Goal: Task Accomplishment & Management: Manage account settings

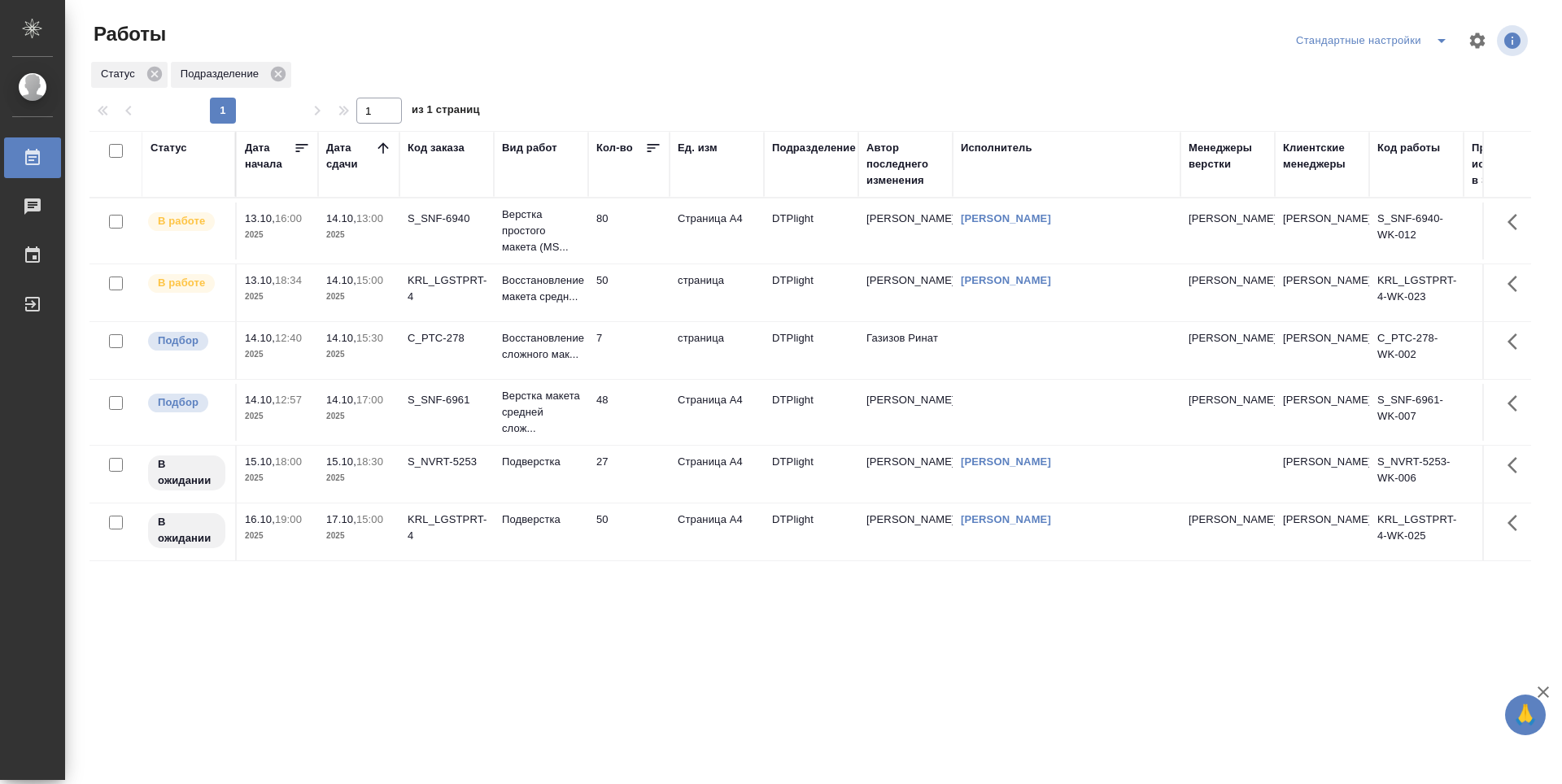
click at [622, 241] on td "80" at bounding box center [628, 231] width 81 height 57
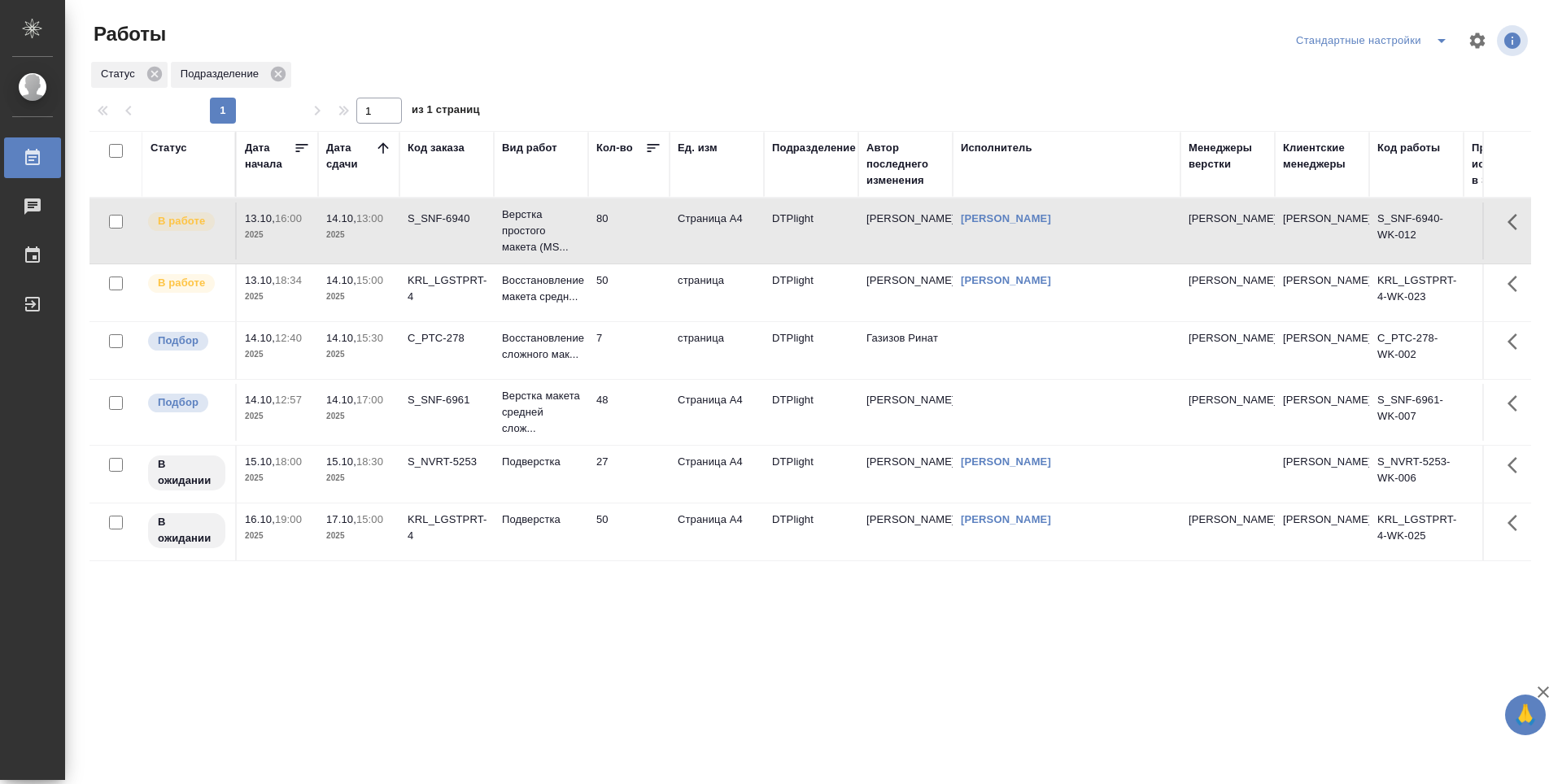
click at [622, 241] on td "80" at bounding box center [628, 231] width 81 height 57
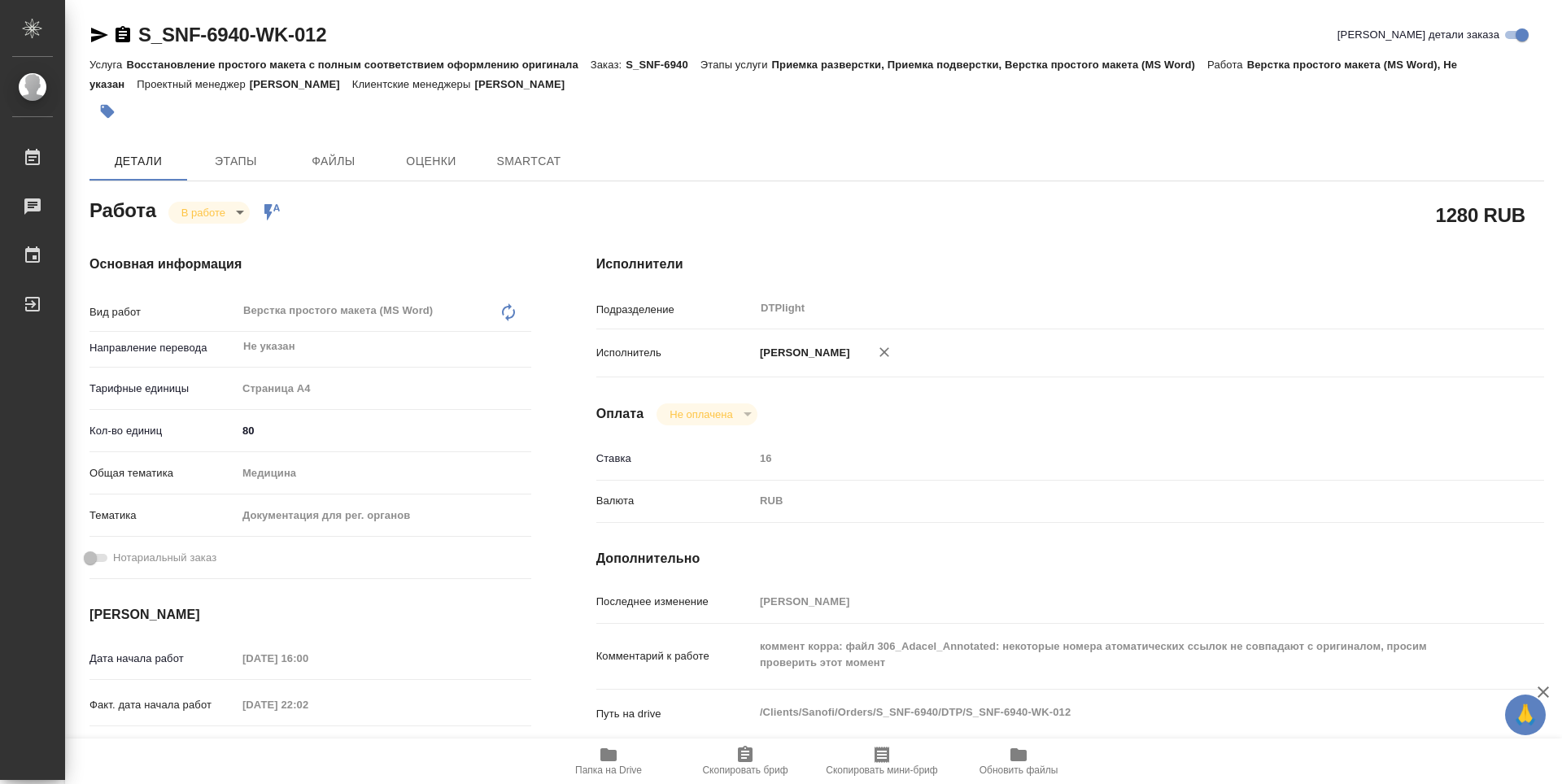
type textarea "x"
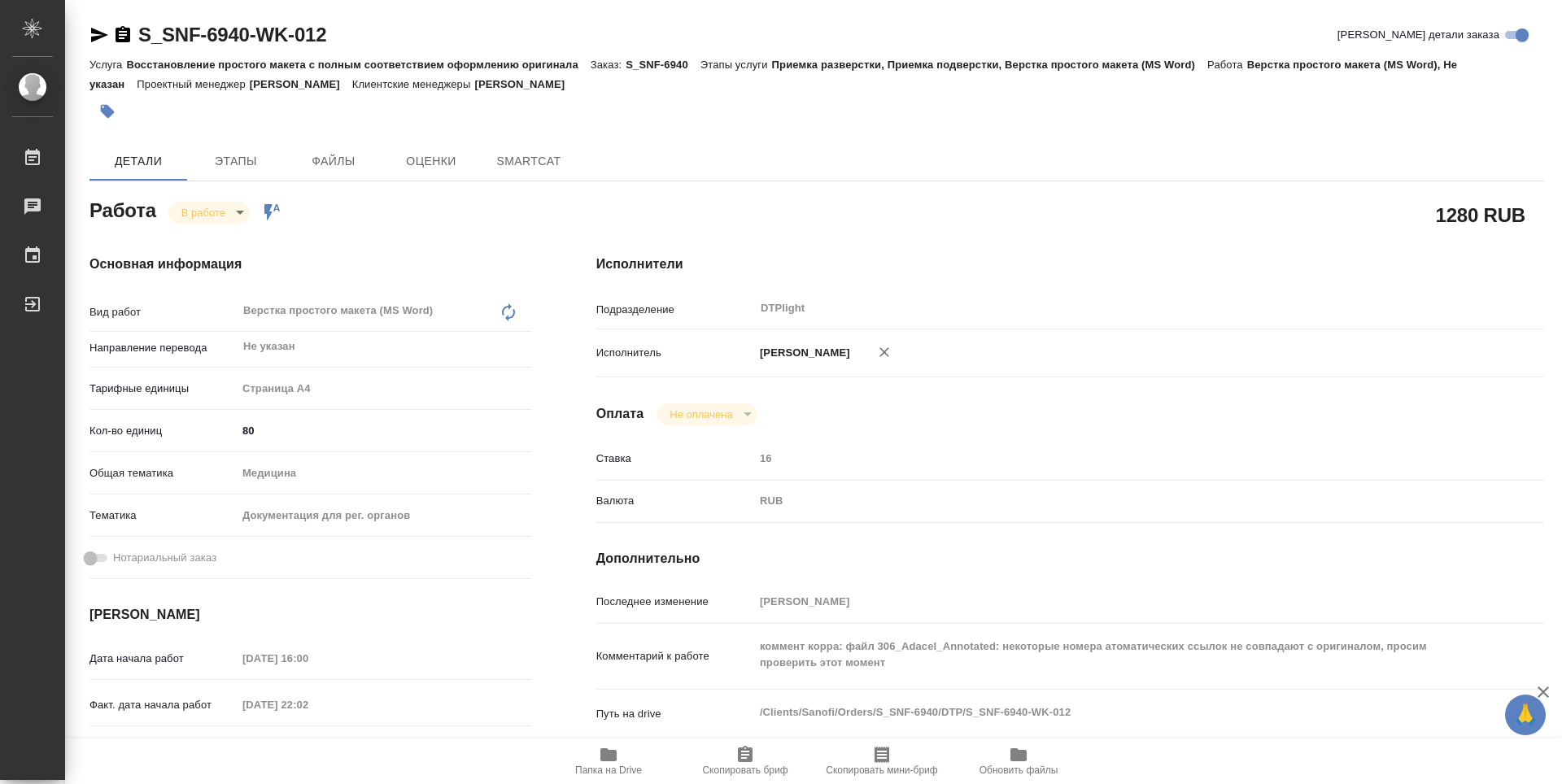
type textarea "x"
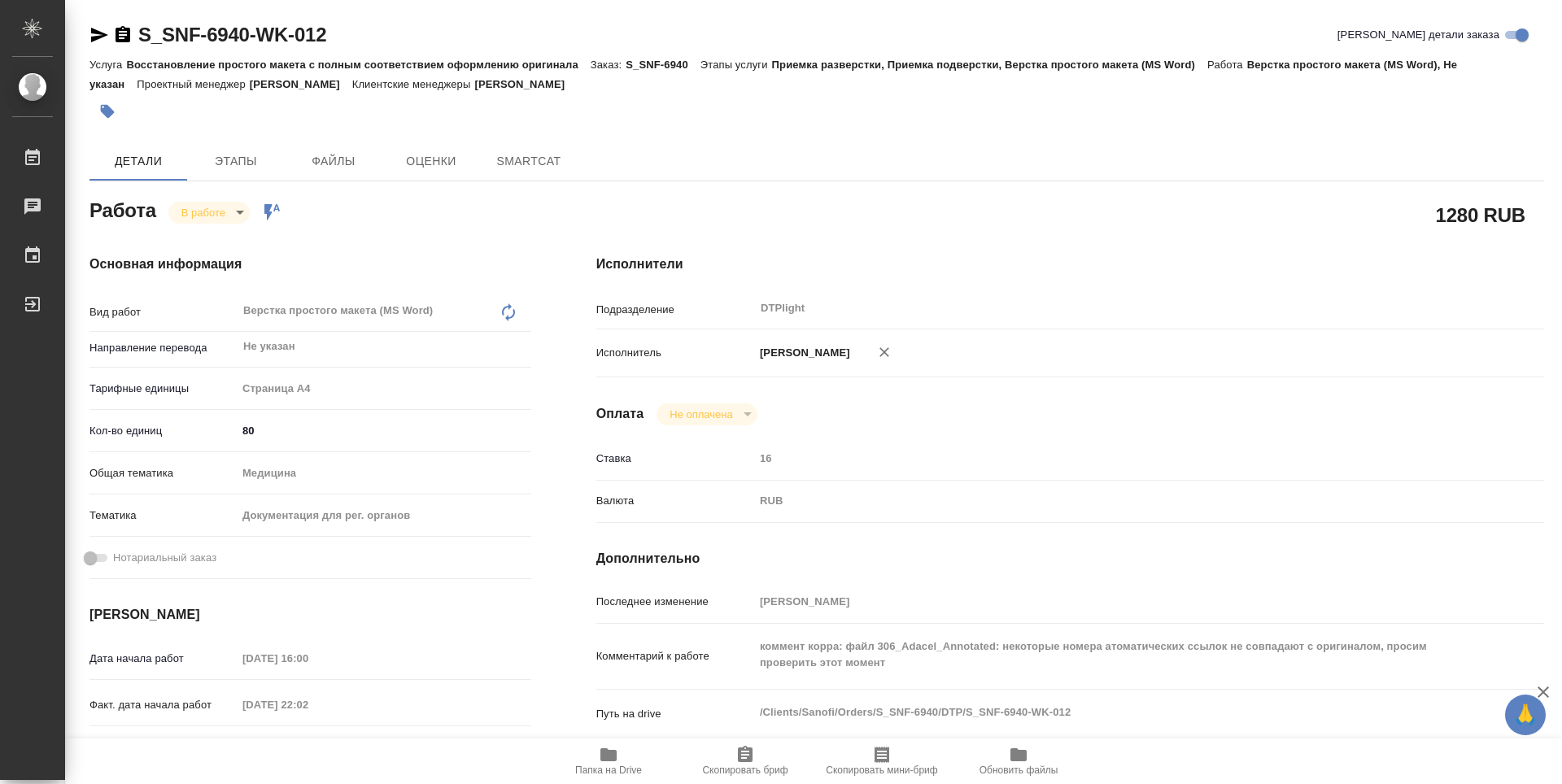
type textarea "x"
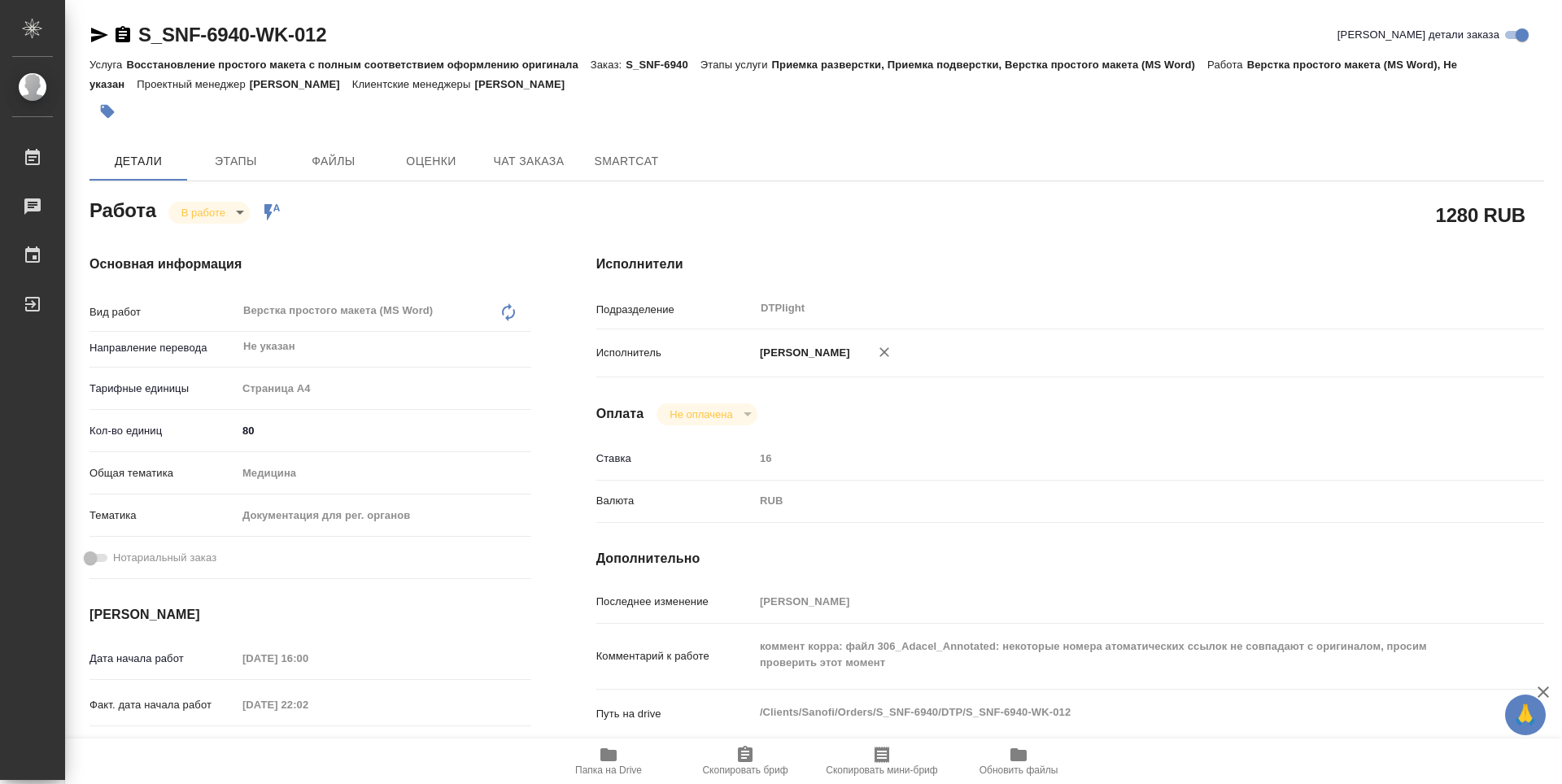
click at [622, 762] on span "Папка на Drive" at bounding box center [609, 761] width 117 height 31
type textarea "x"
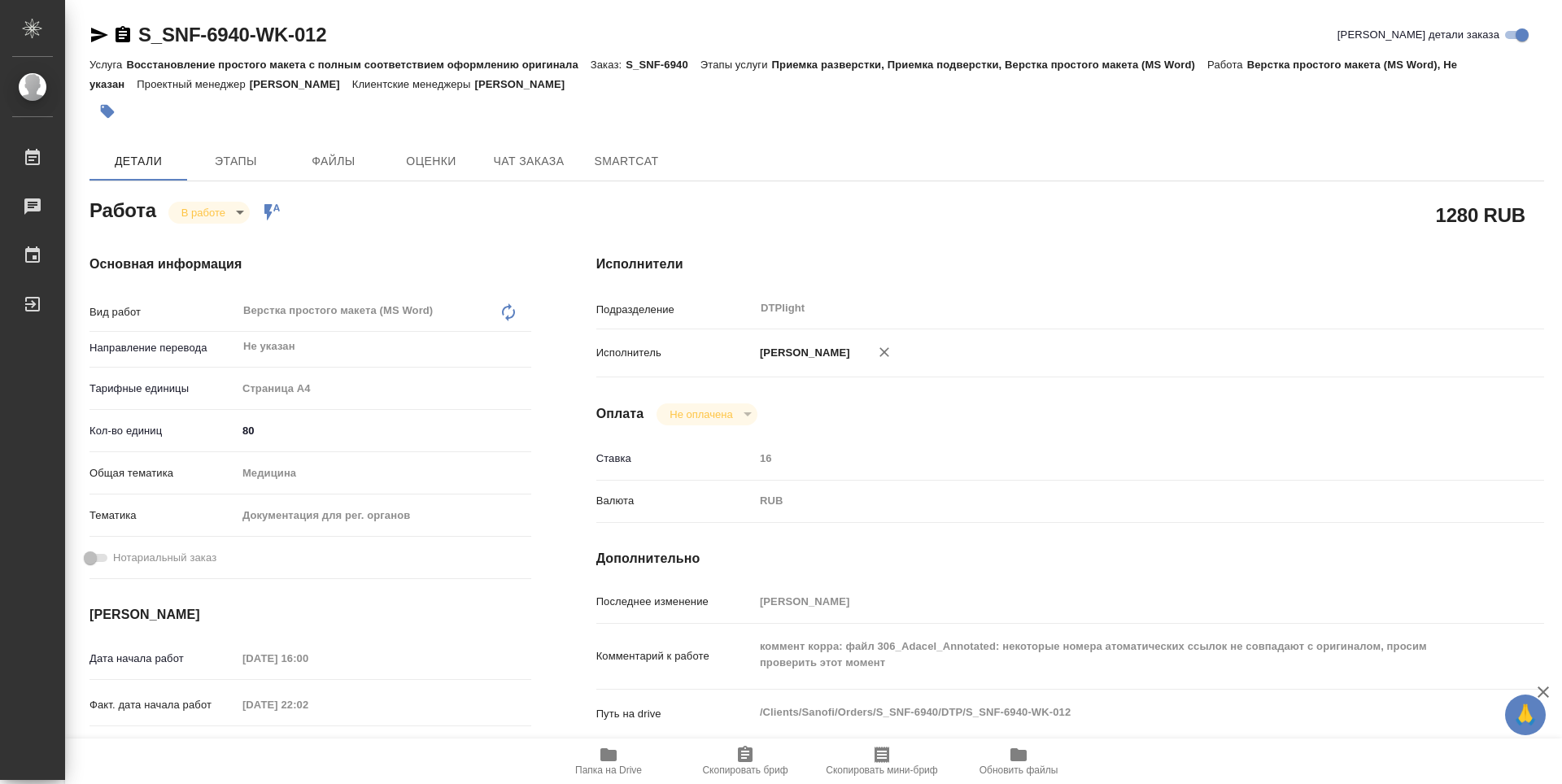
type textarea "x"
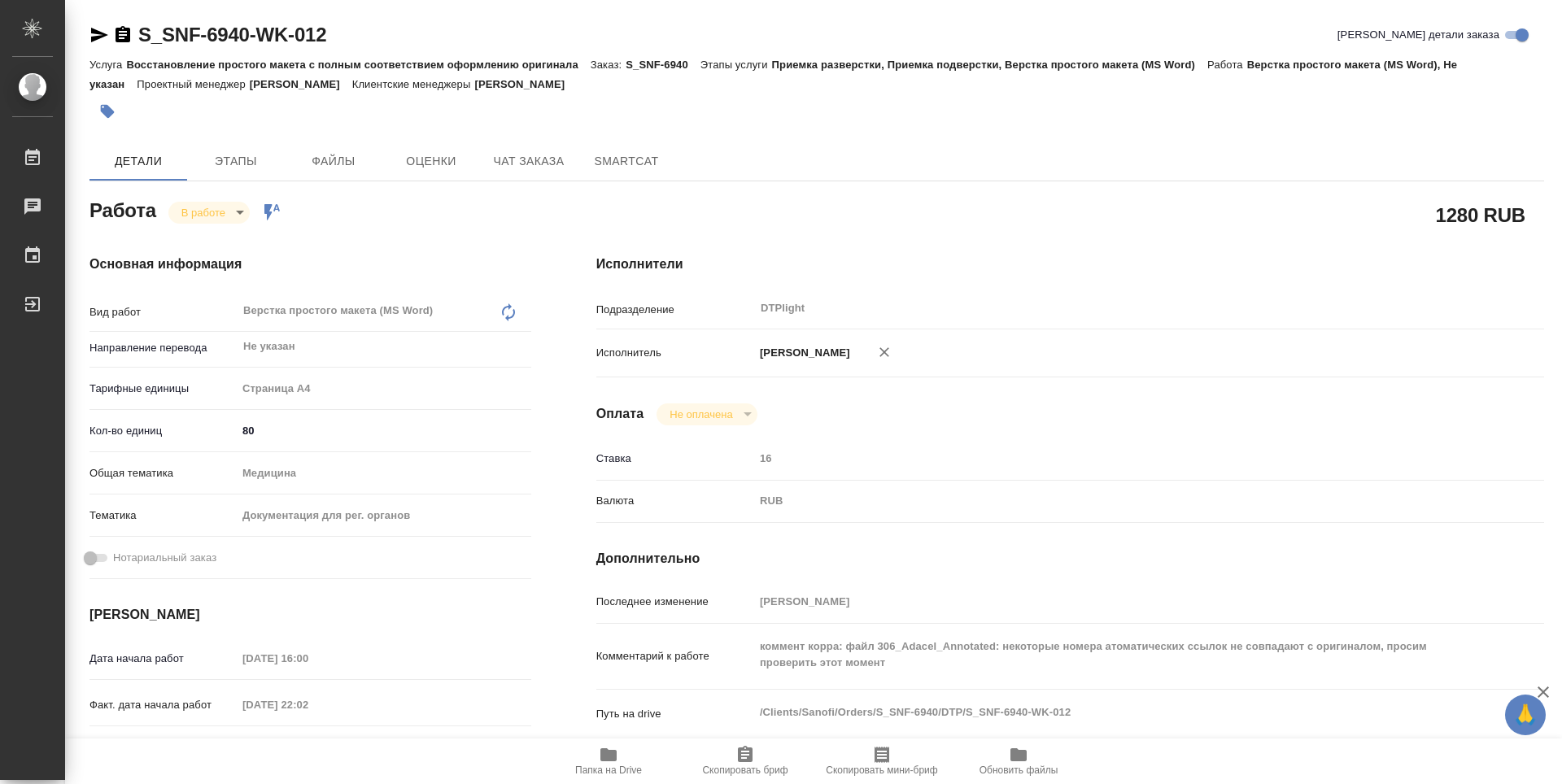
type textarea "x"
click at [241, 205] on body "🙏 .cls-1 fill:#fff; AWATERA Guselnikov Roman Работы 0 Чаты График Выйти S_SNF-6…" at bounding box center [781, 392] width 1562 height 784
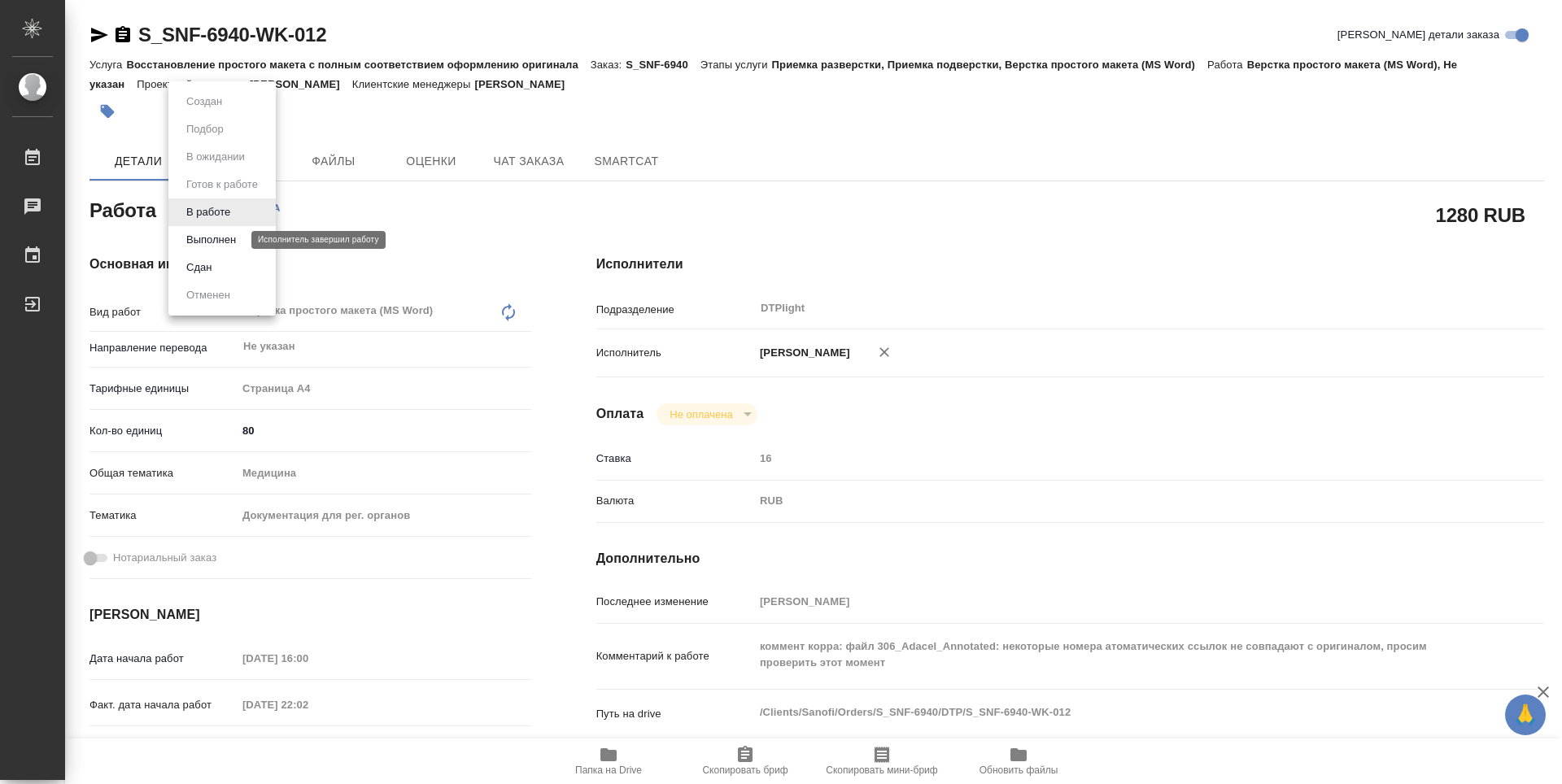
click at [216, 239] on button "Выполнен" at bounding box center [210, 240] width 59 height 18
type textarea "x"
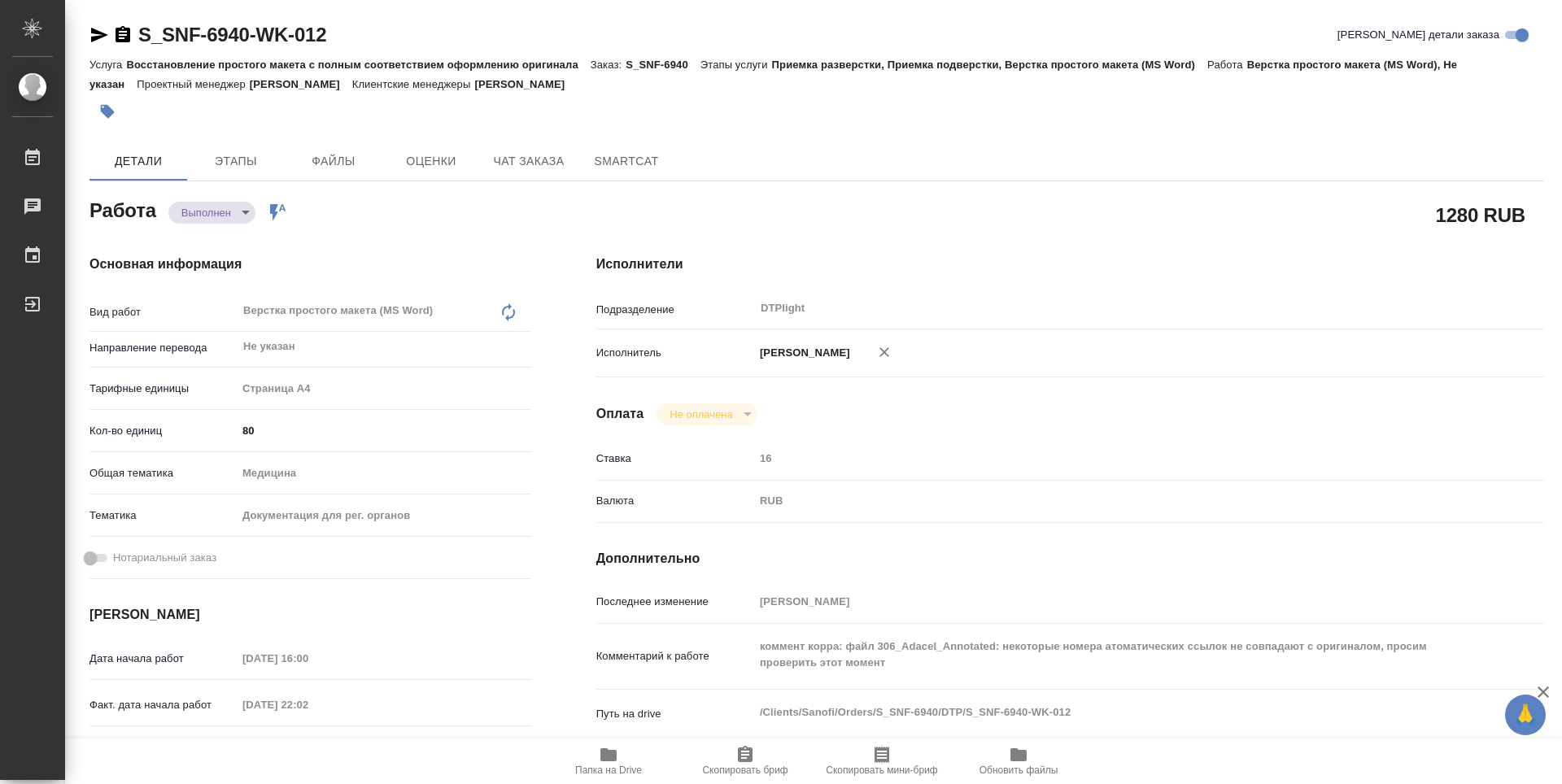
type textarea "x"
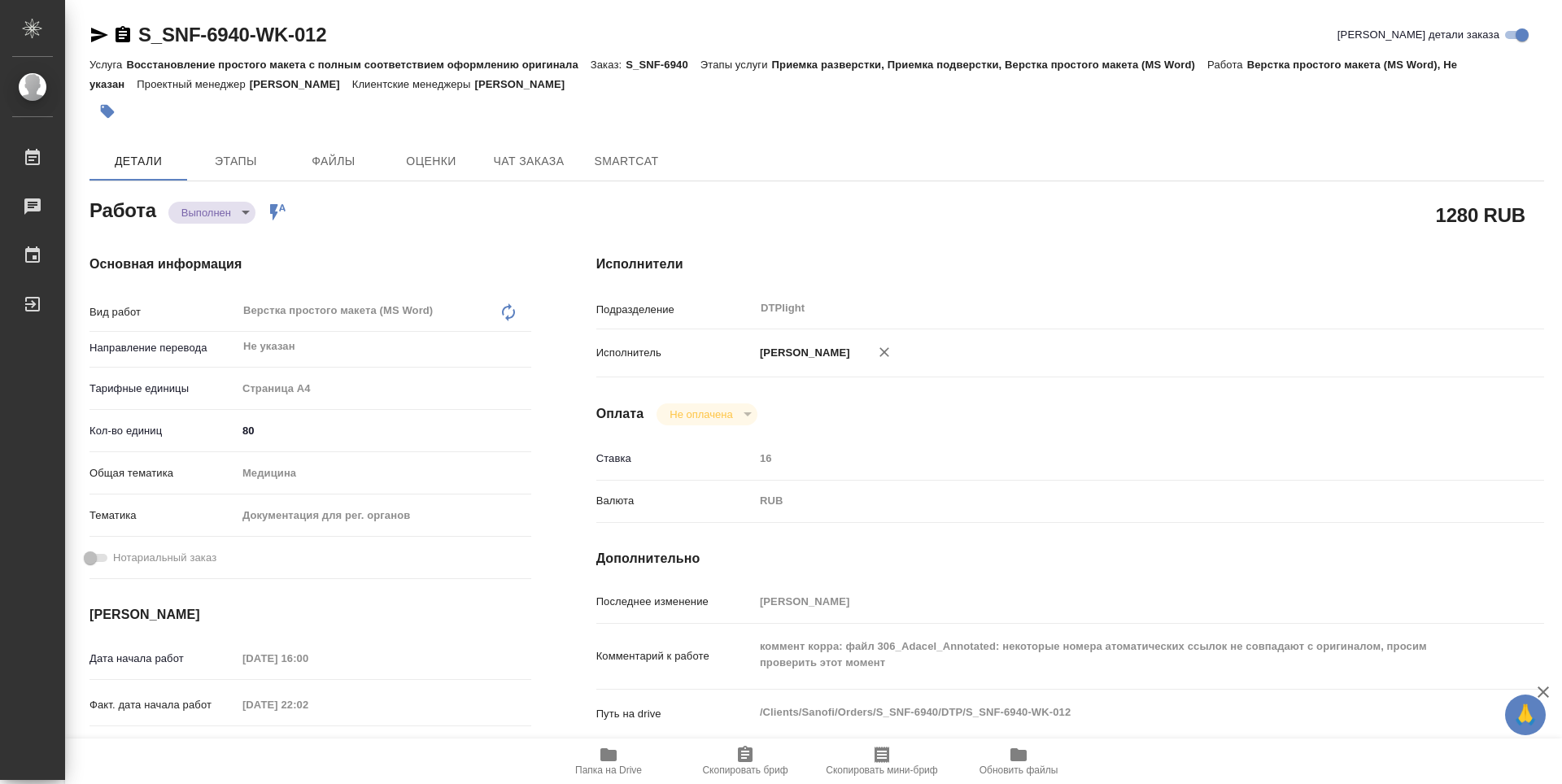
type textarea "x"
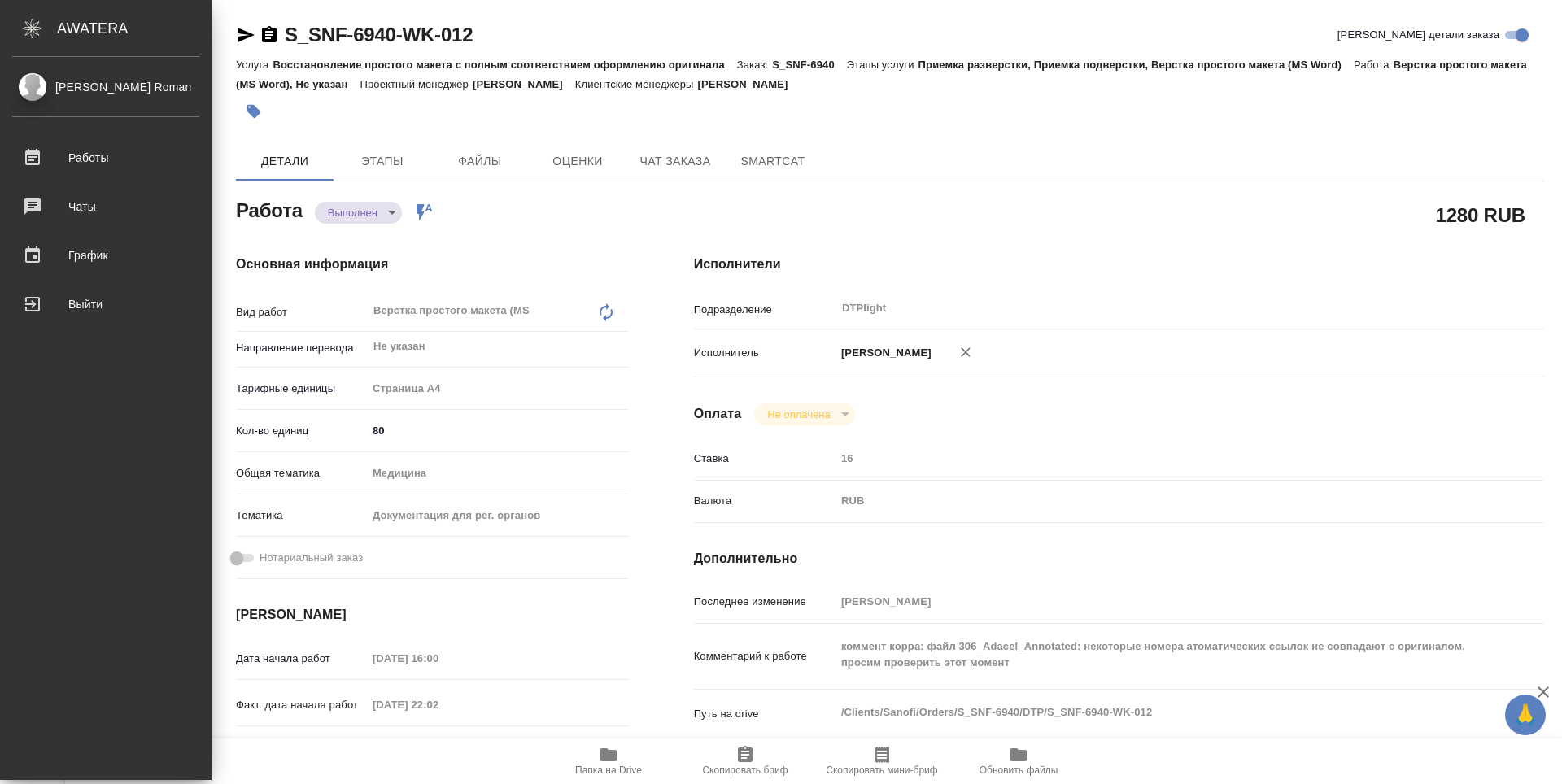
type textarea "x"
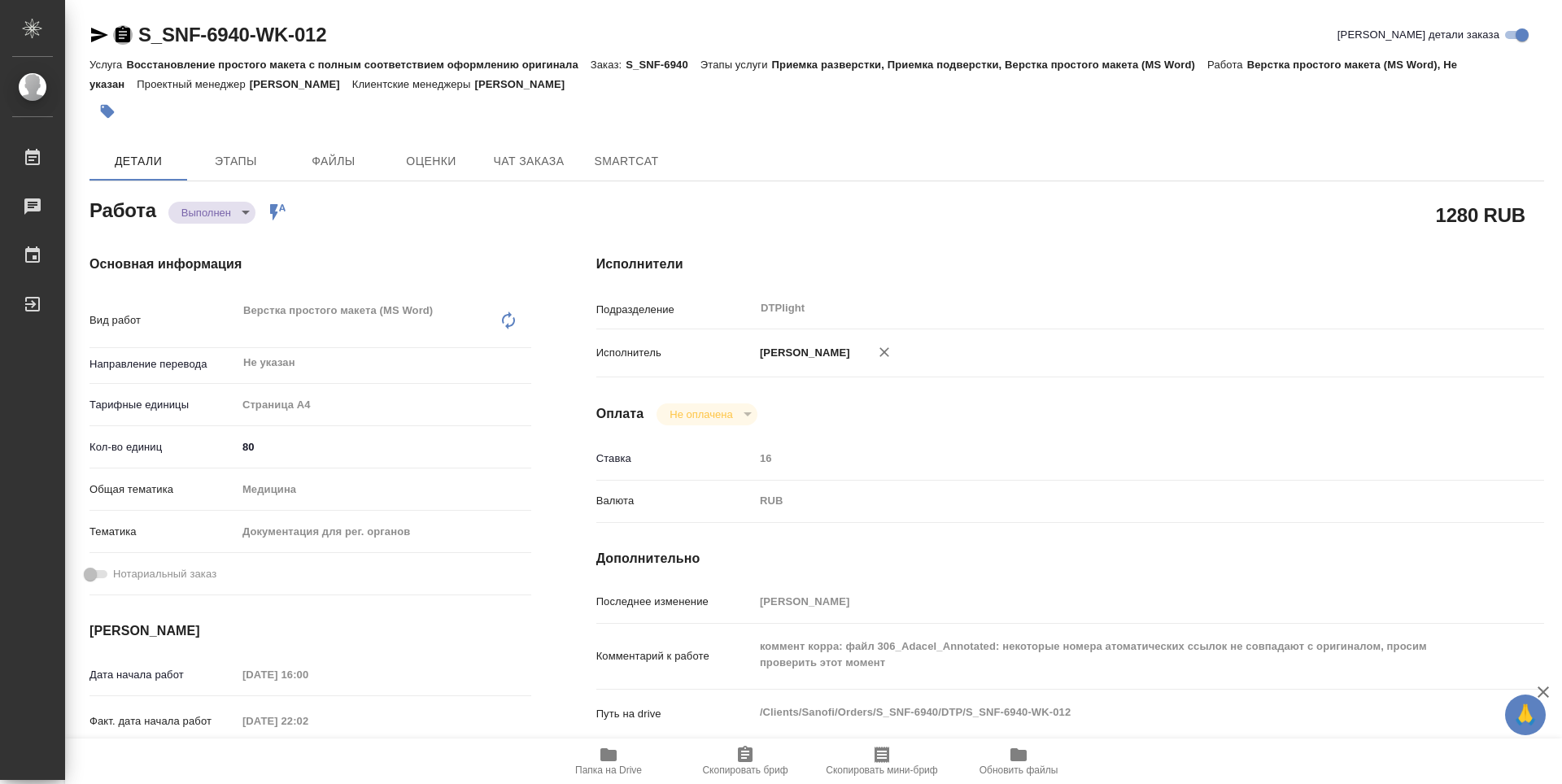
click at [122, 35] on icon "button" at bounding box center [122, 34] width 20 height 20
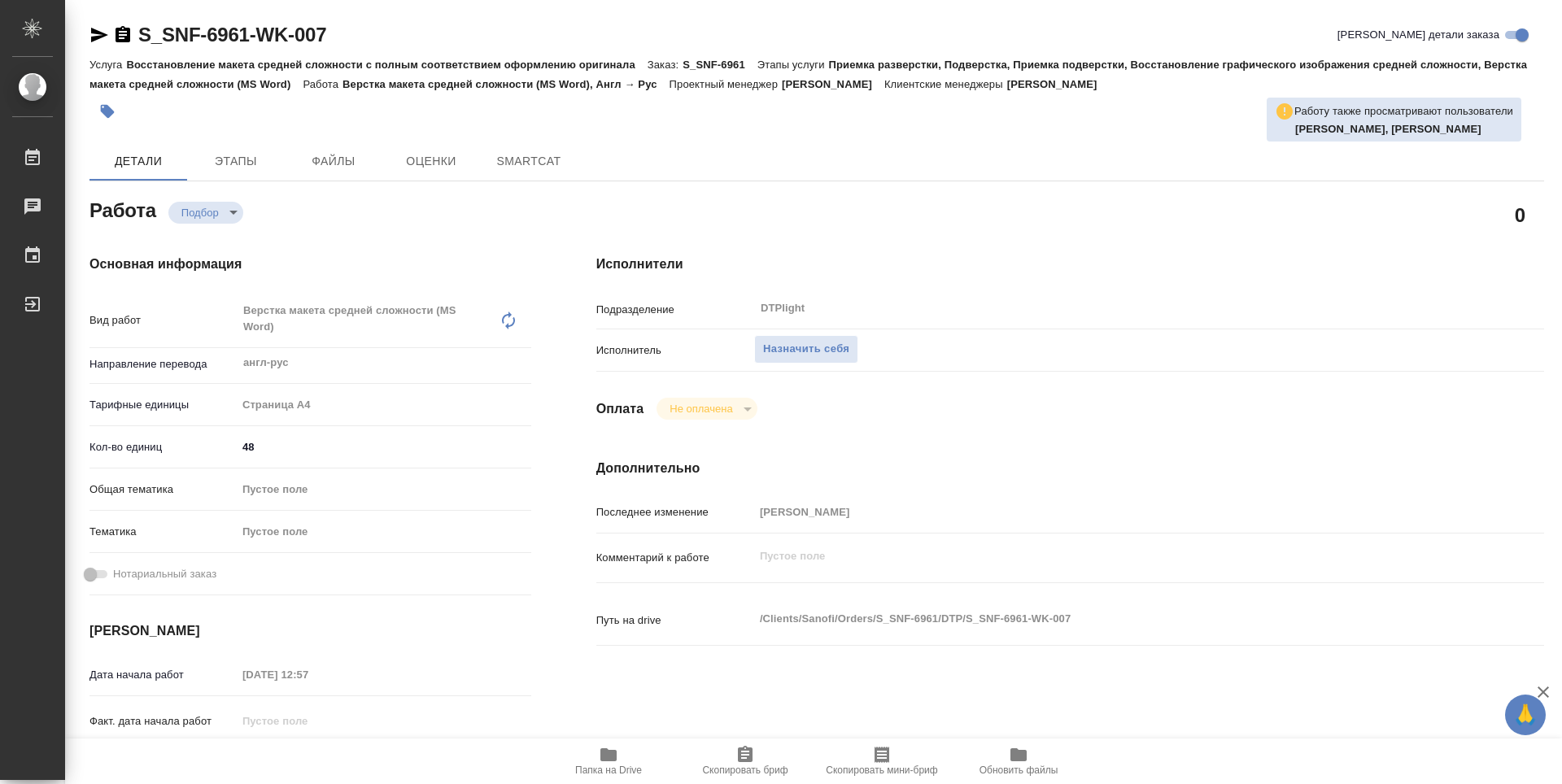
type textarea "x"
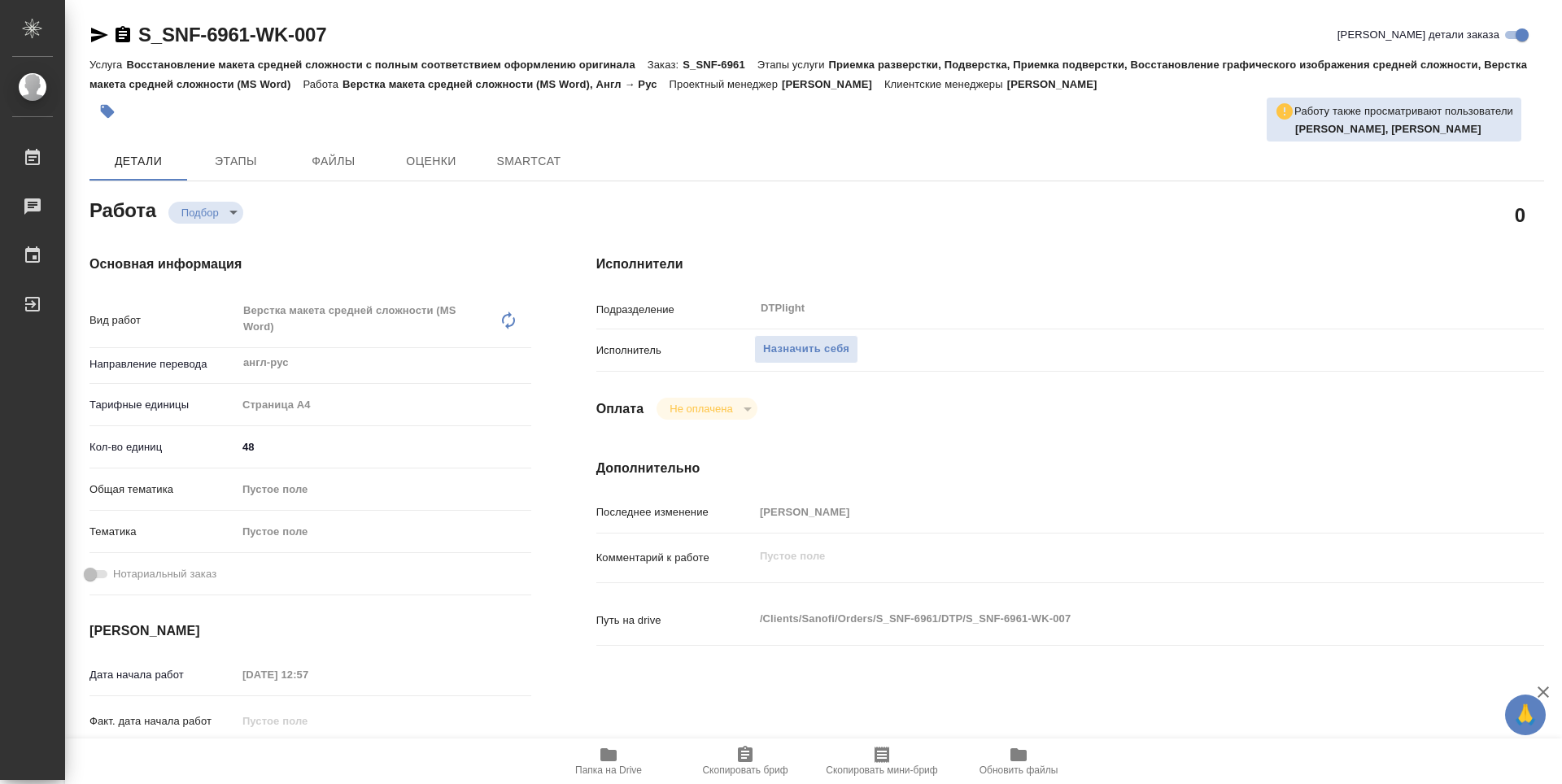
type textarea "x"
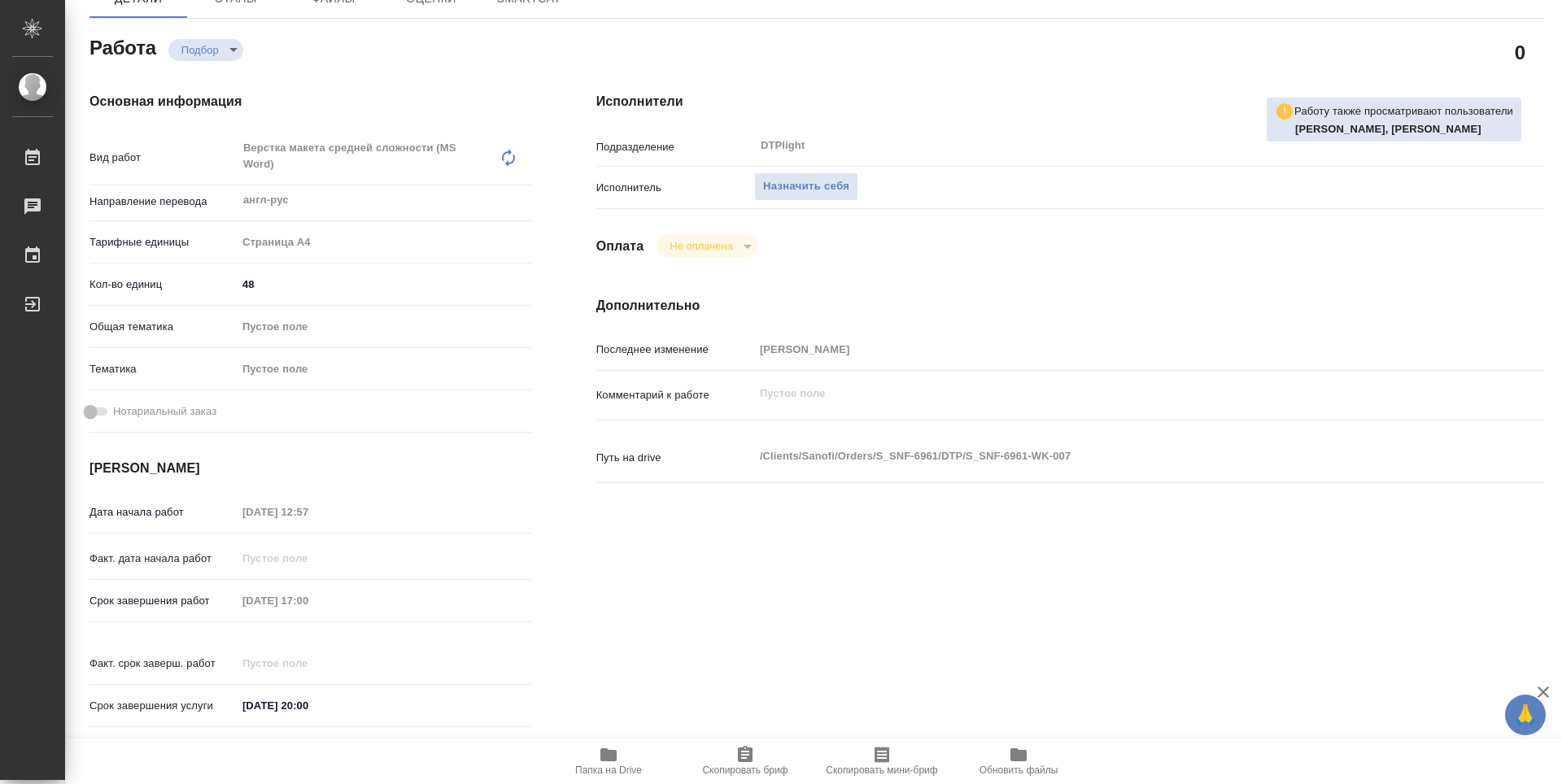
type textarea "x"
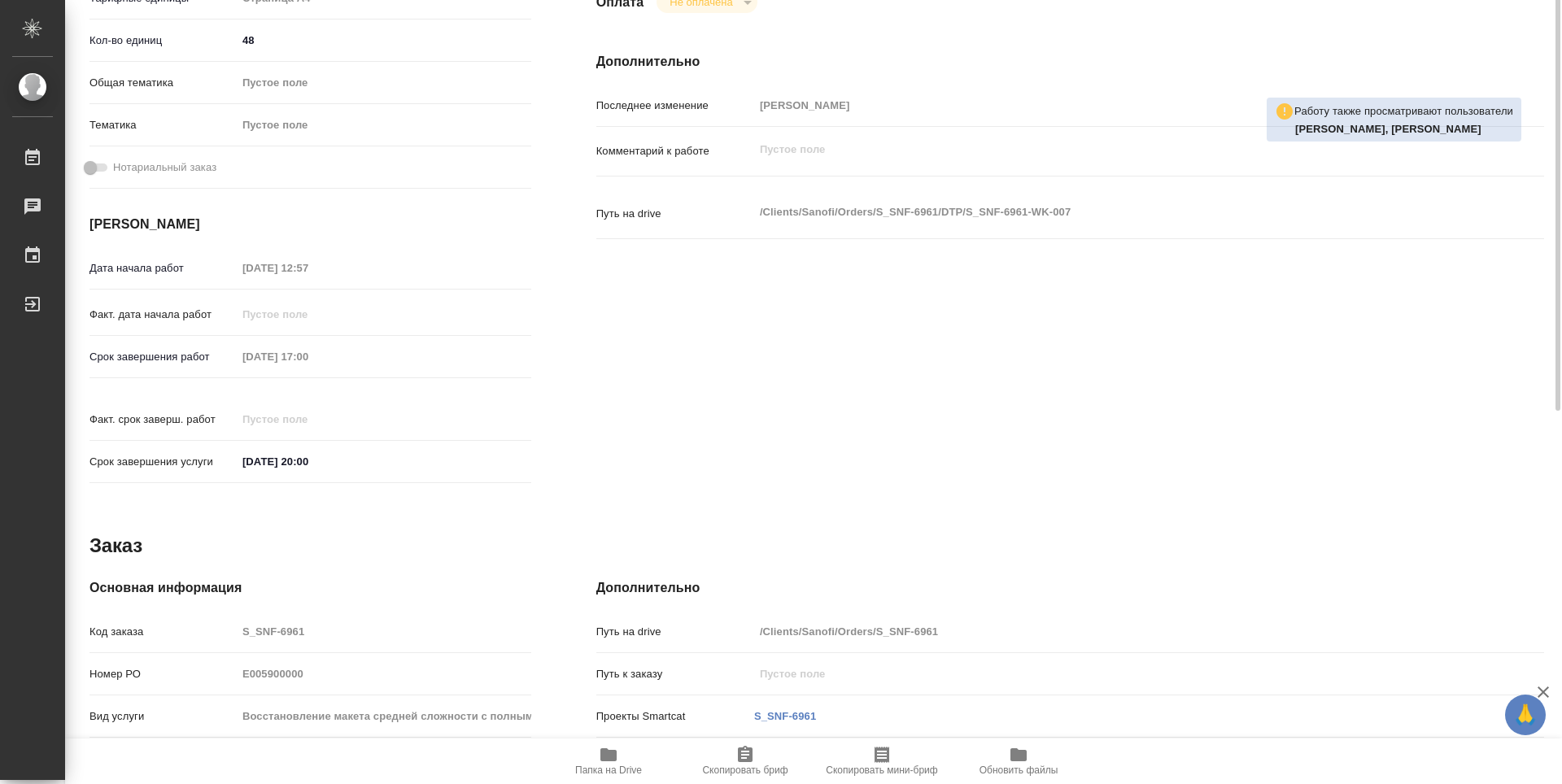
type textarea "x"
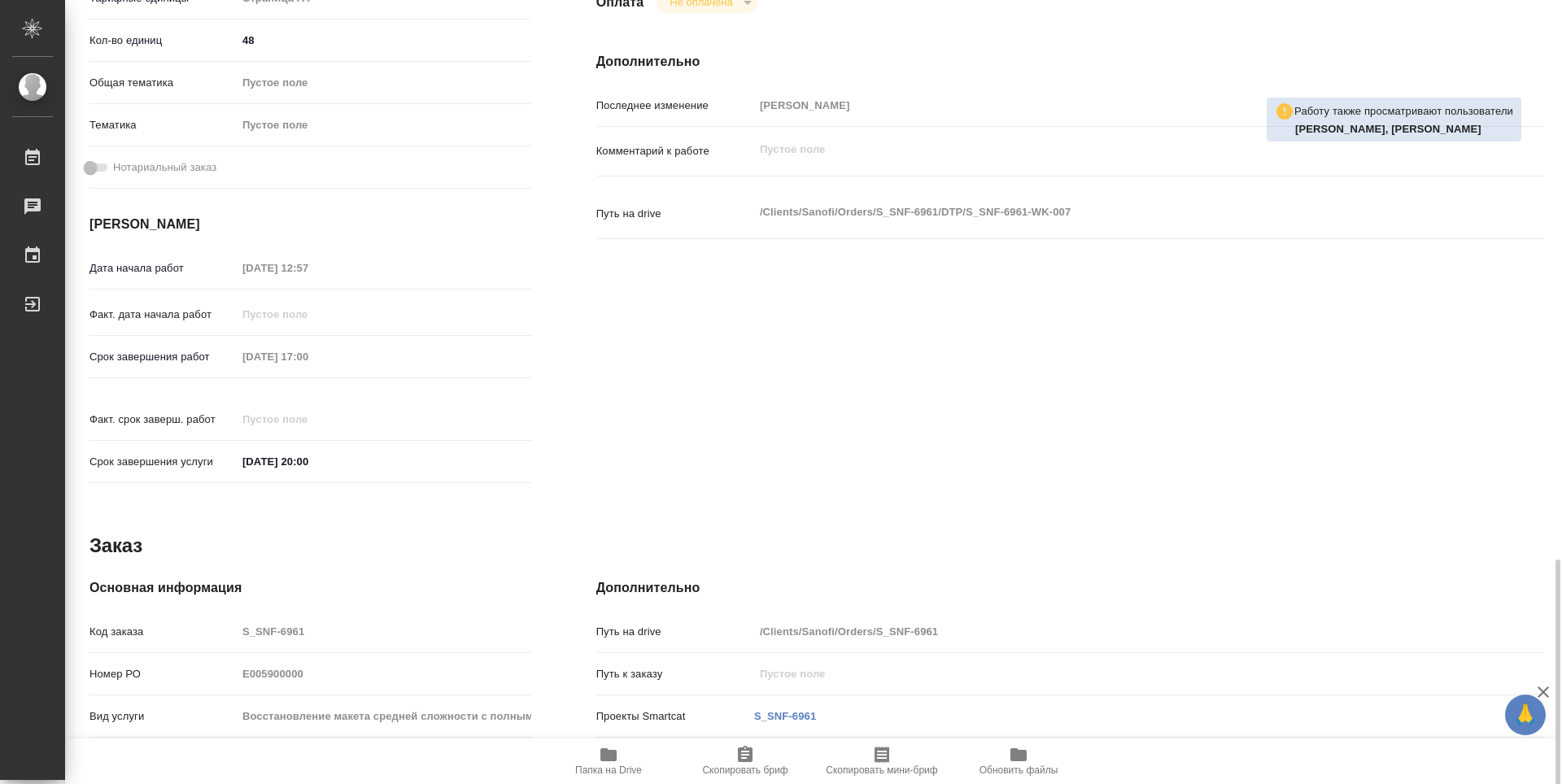
scroll to position [619, 0]
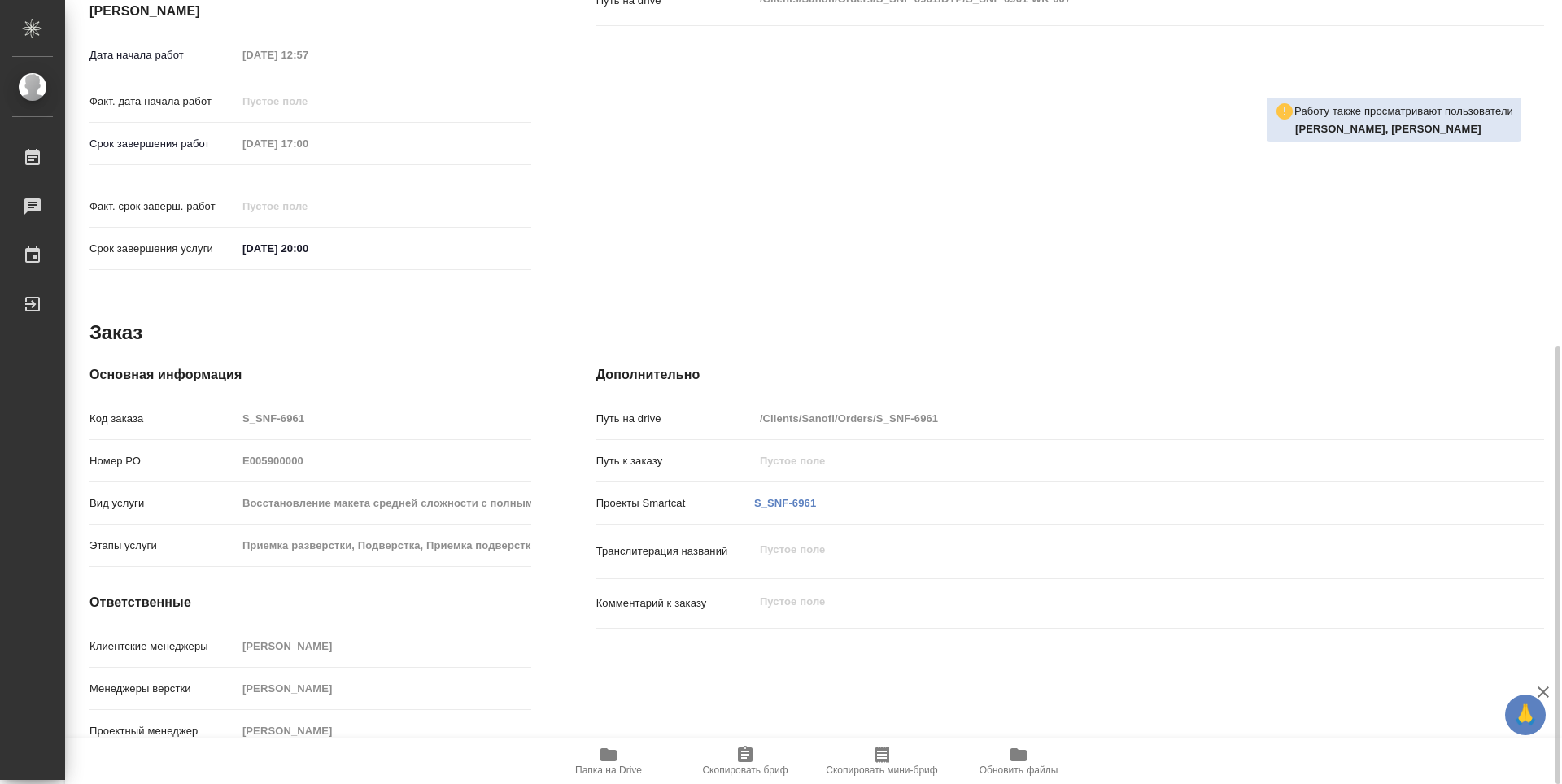
type textarea "x"
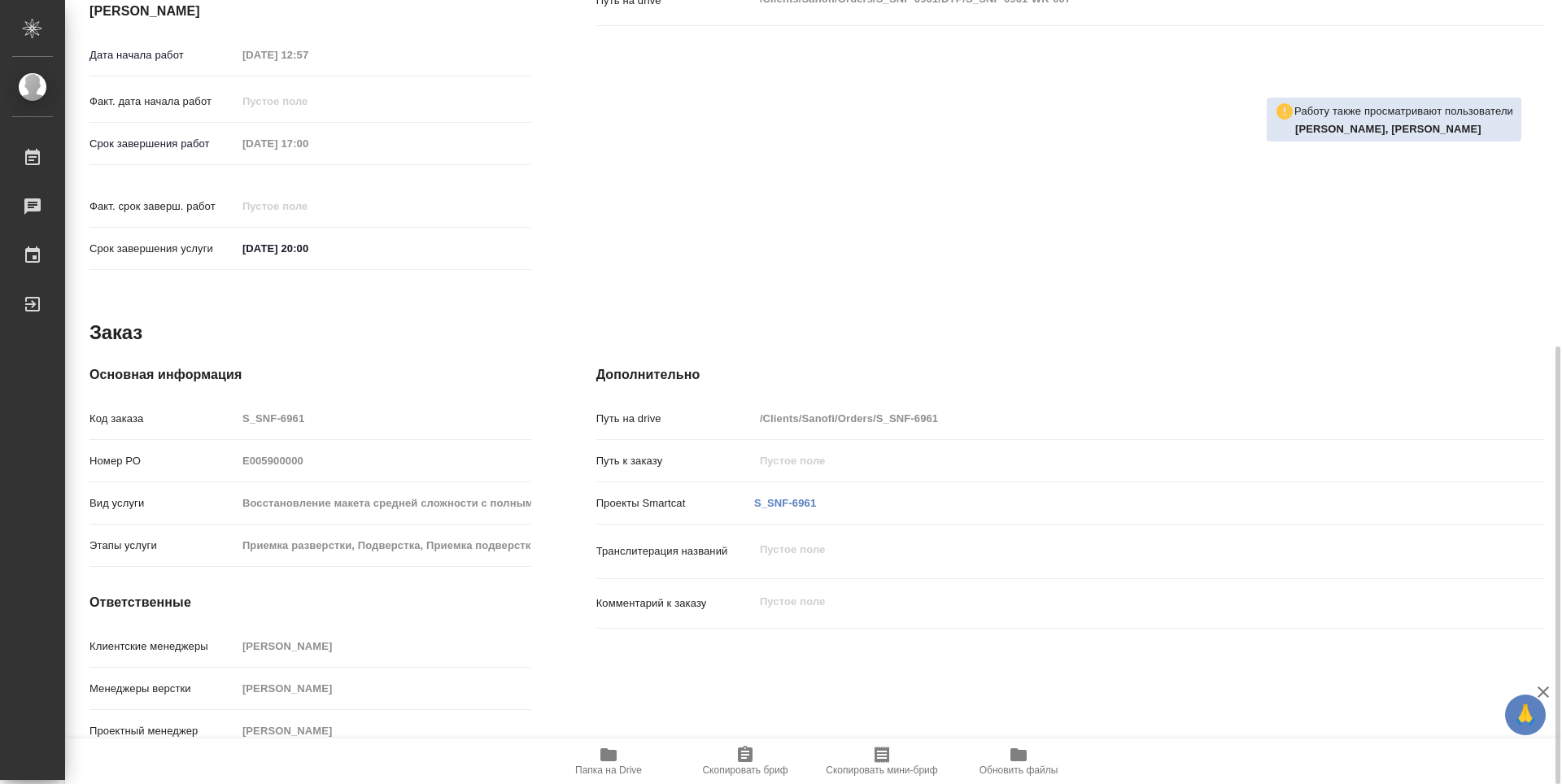
click at [610, 752] on icon "button" at bounding box center [609, 754] width 16 height 13
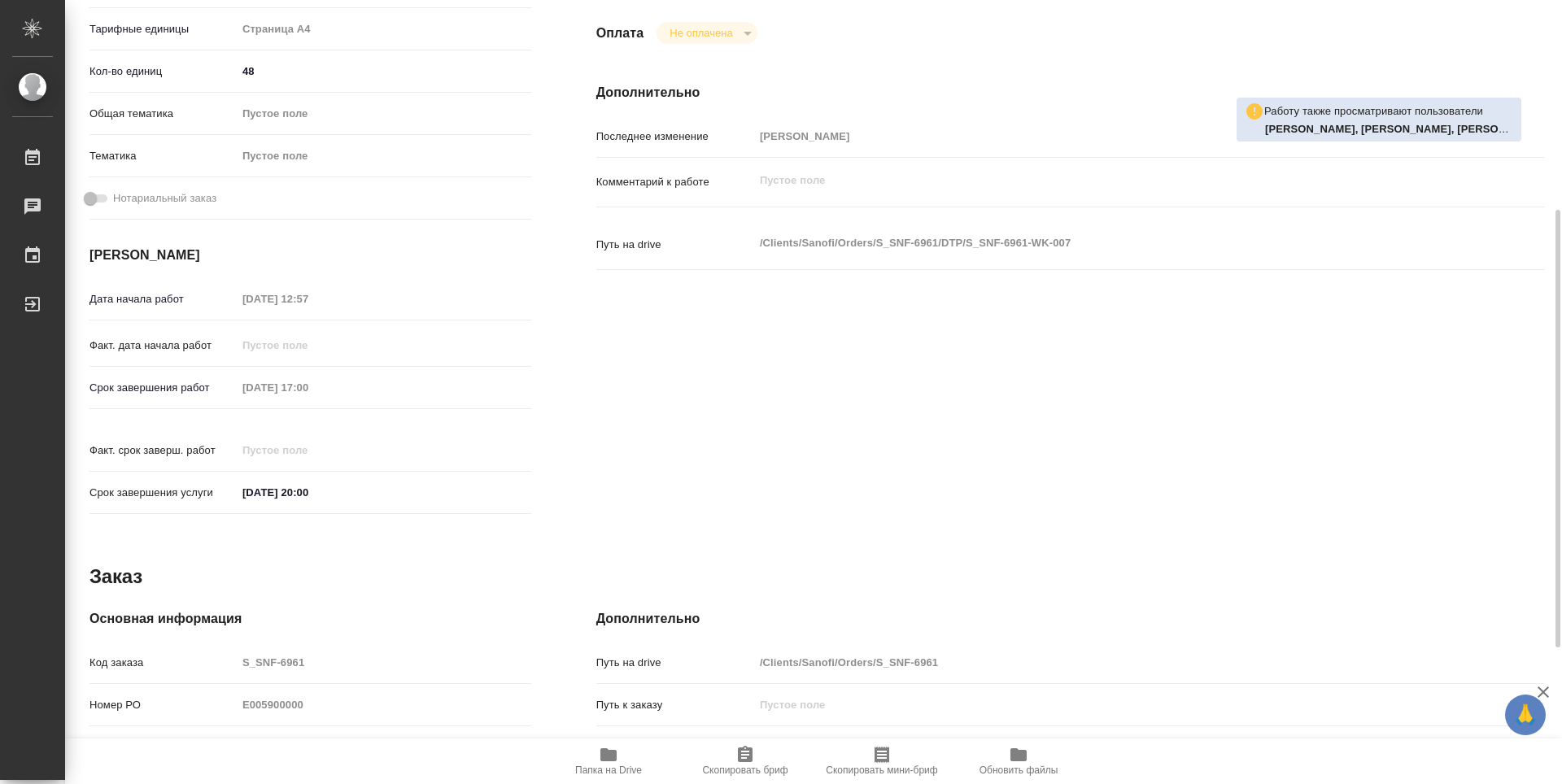
scroll to position [213, 0]
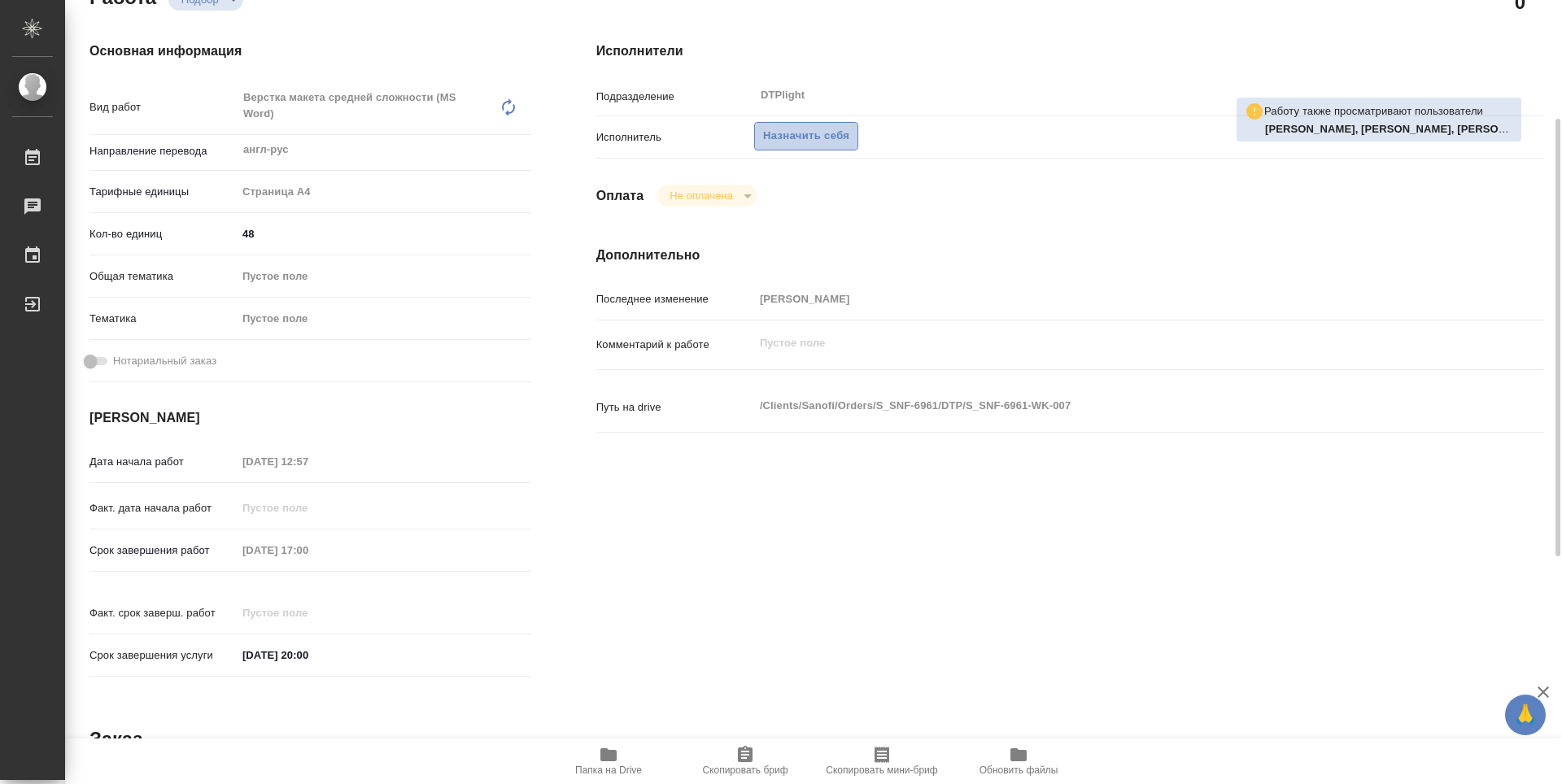
click at [836, 137] on span "Назначить себя" at bounding box center [806, 136] width 86 height 19
type textarea "x"
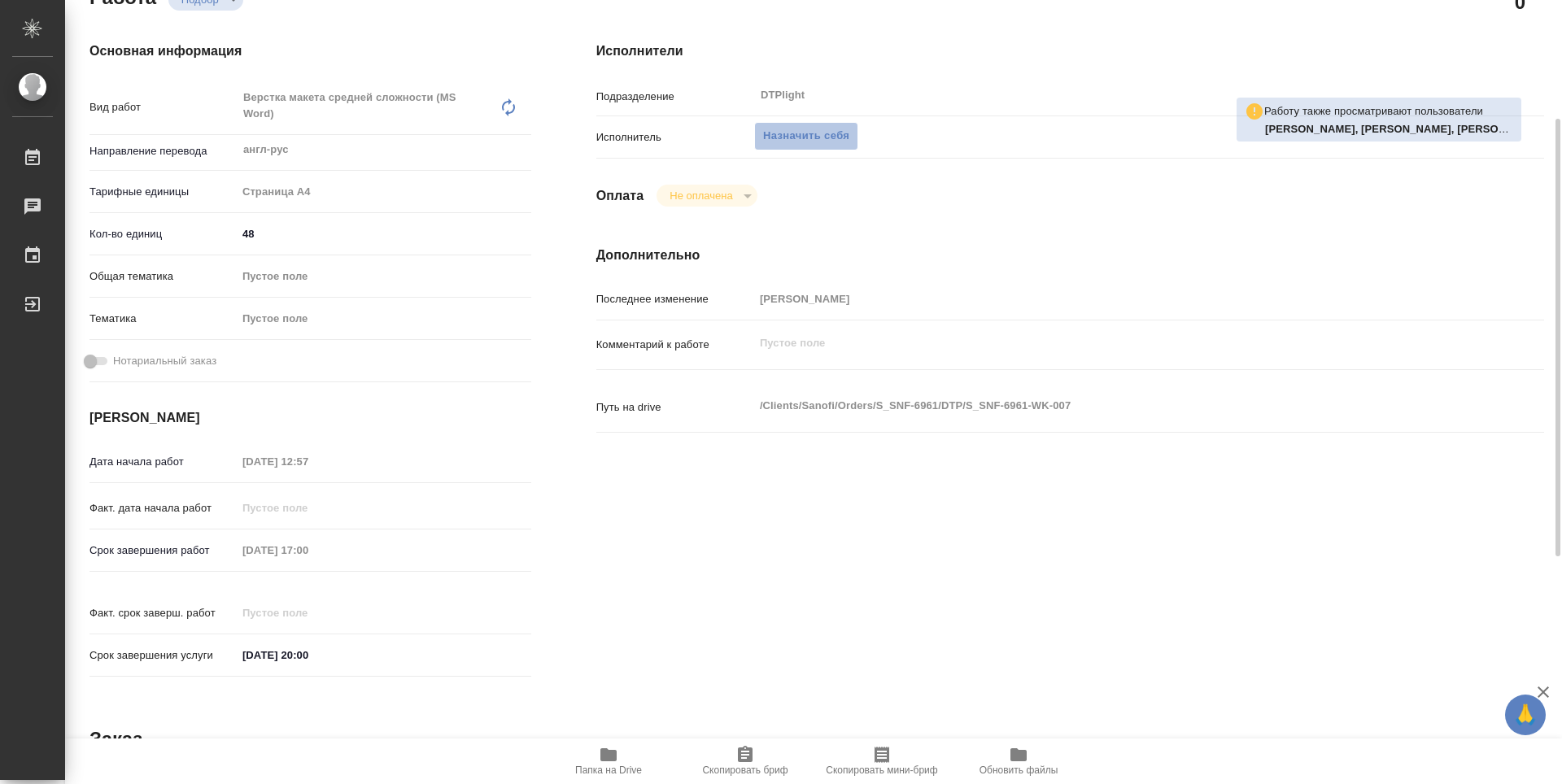
type textarea "x"
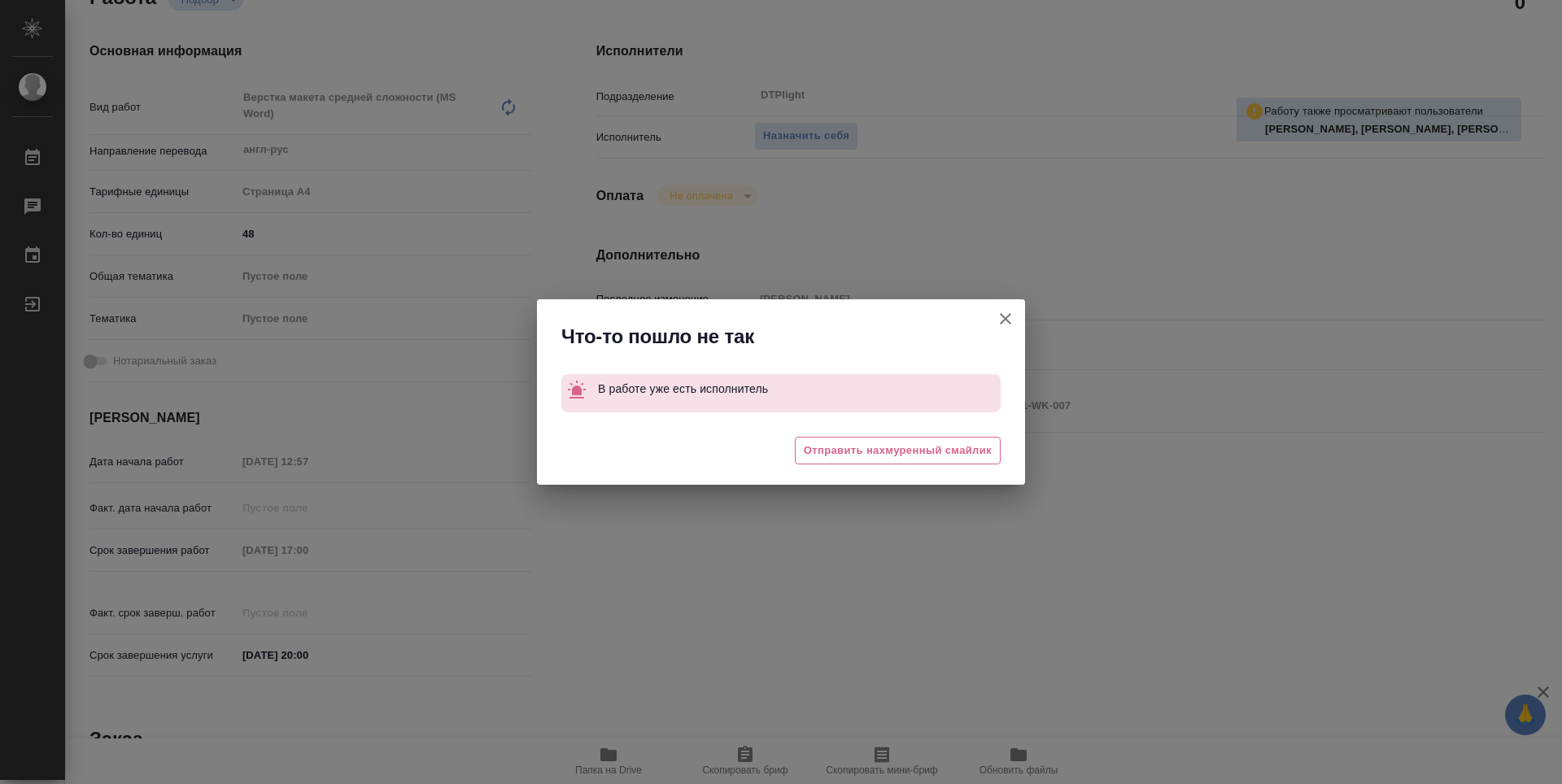
click at [1007, 320] on icon "button" at bounding box center [1005, 318] width 11 height 11
type textarea "x"
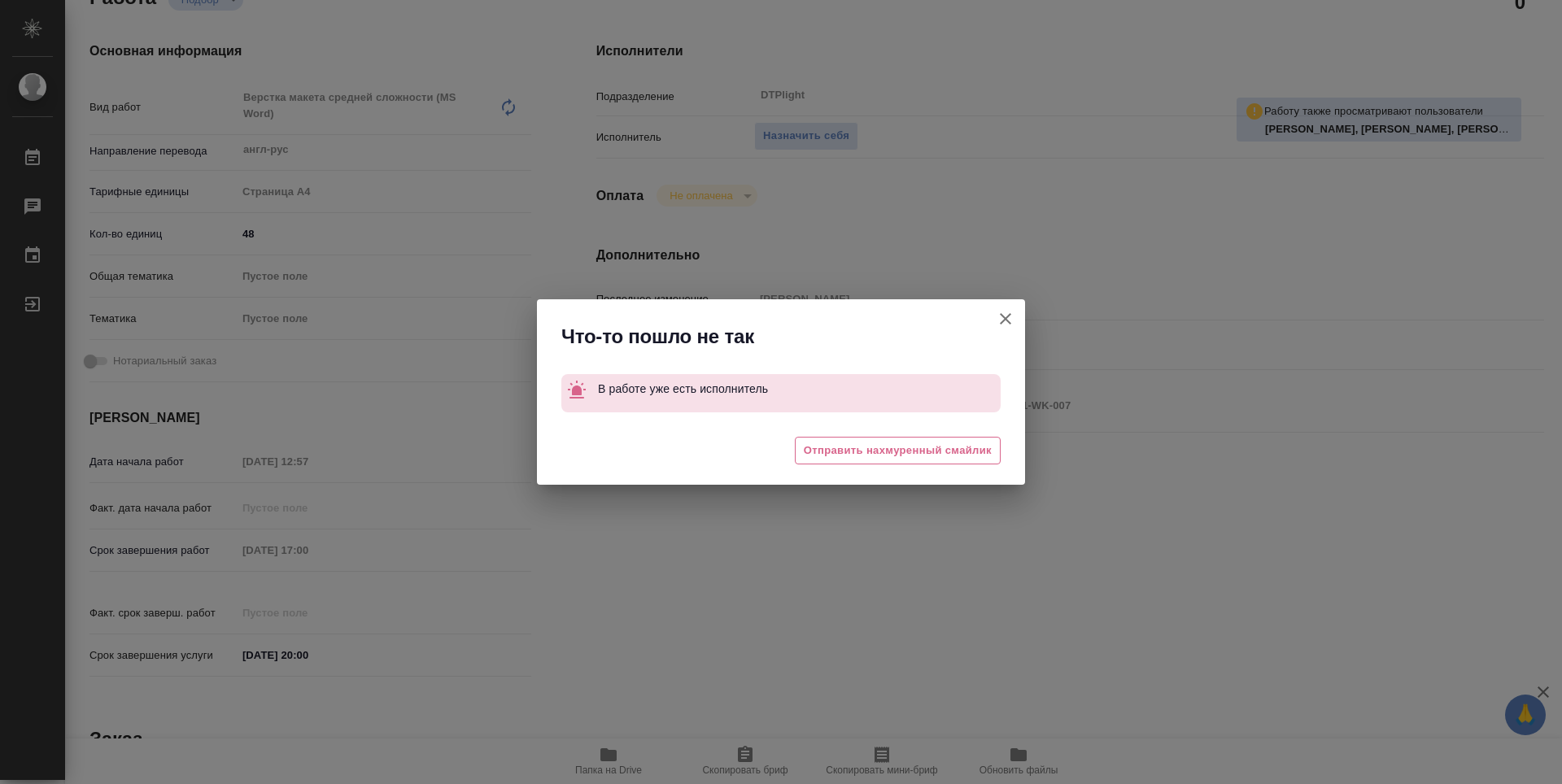
type textarea "x"
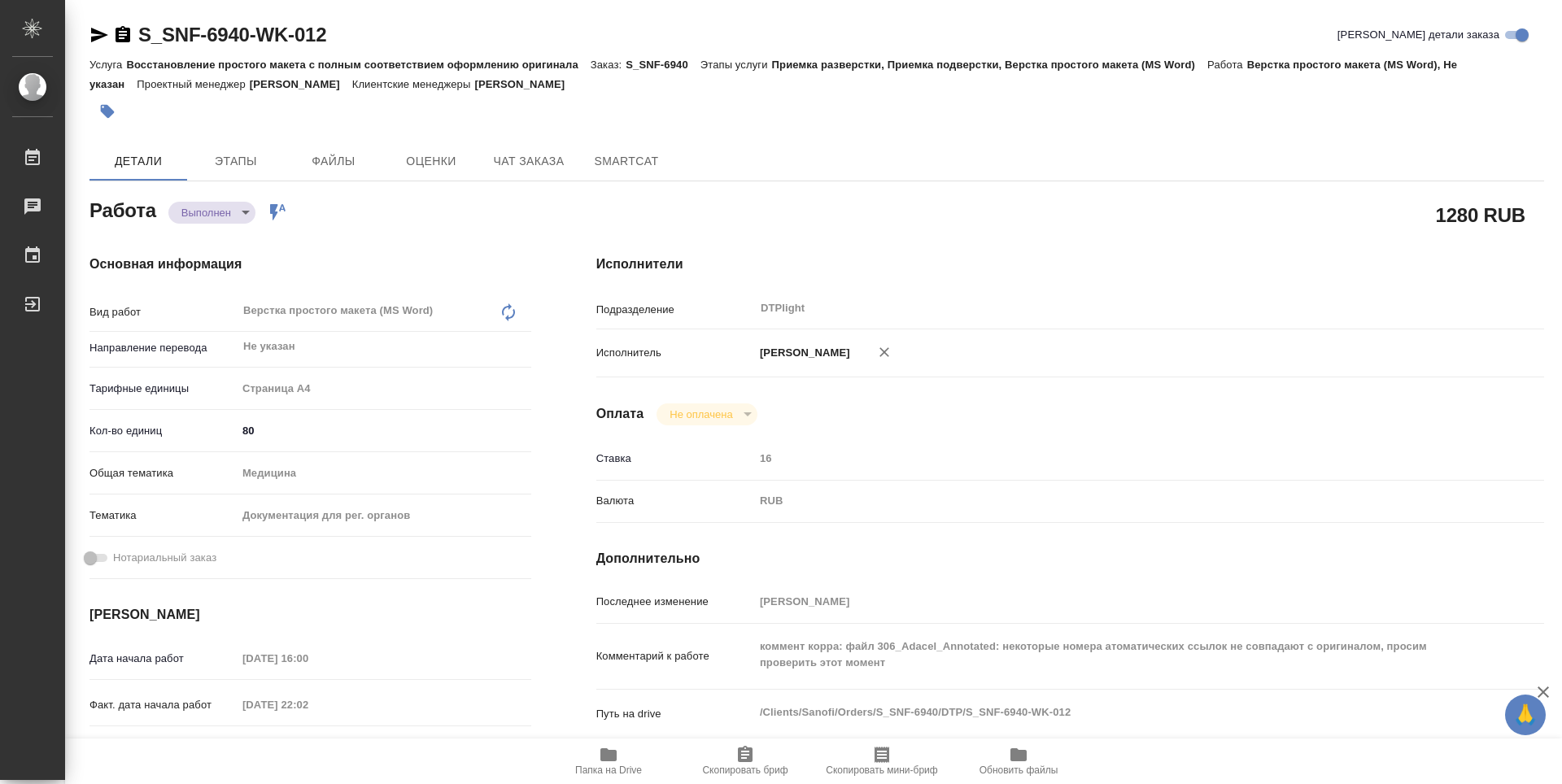
type textarea "x"
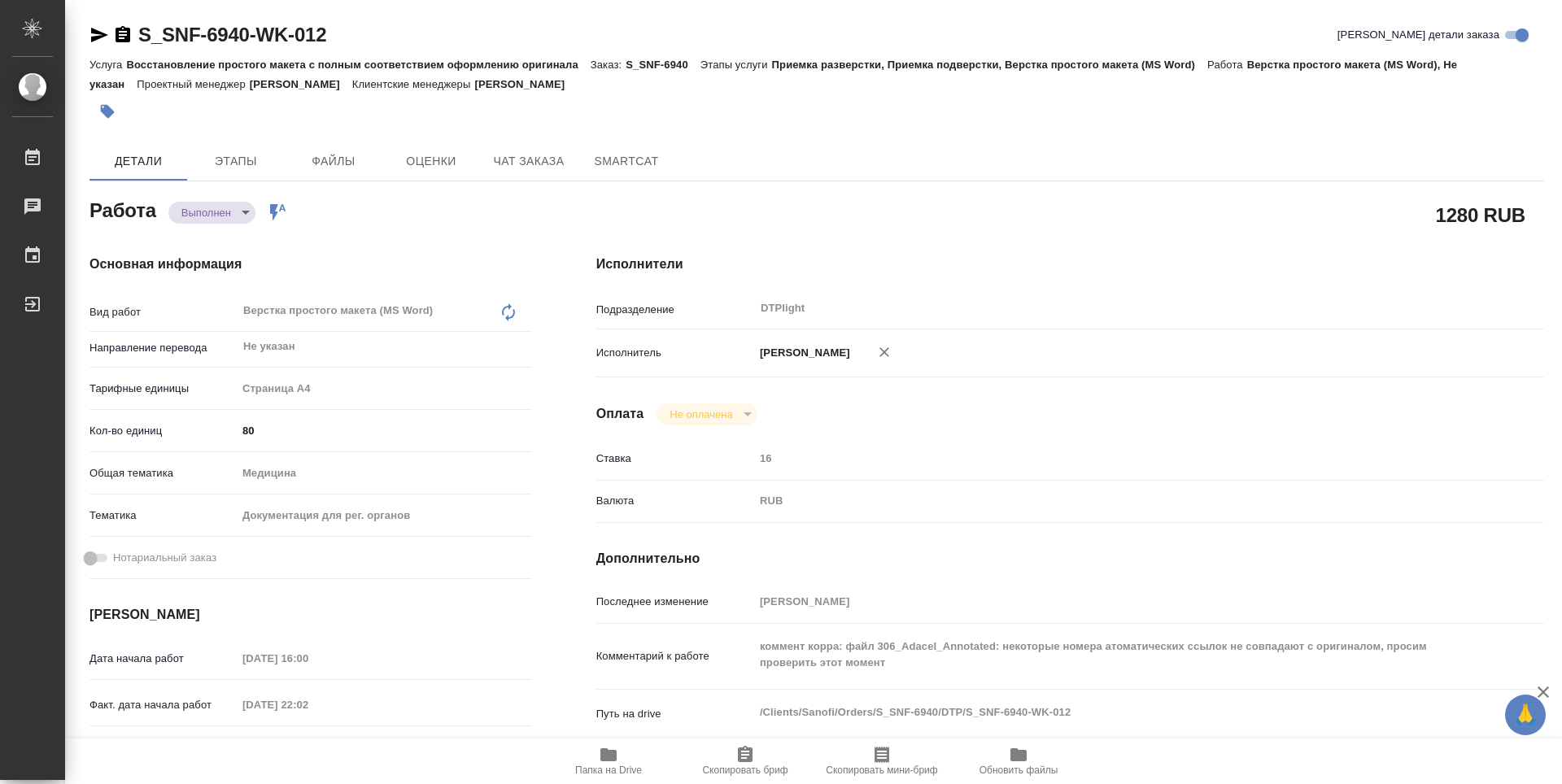
type textarea "x"
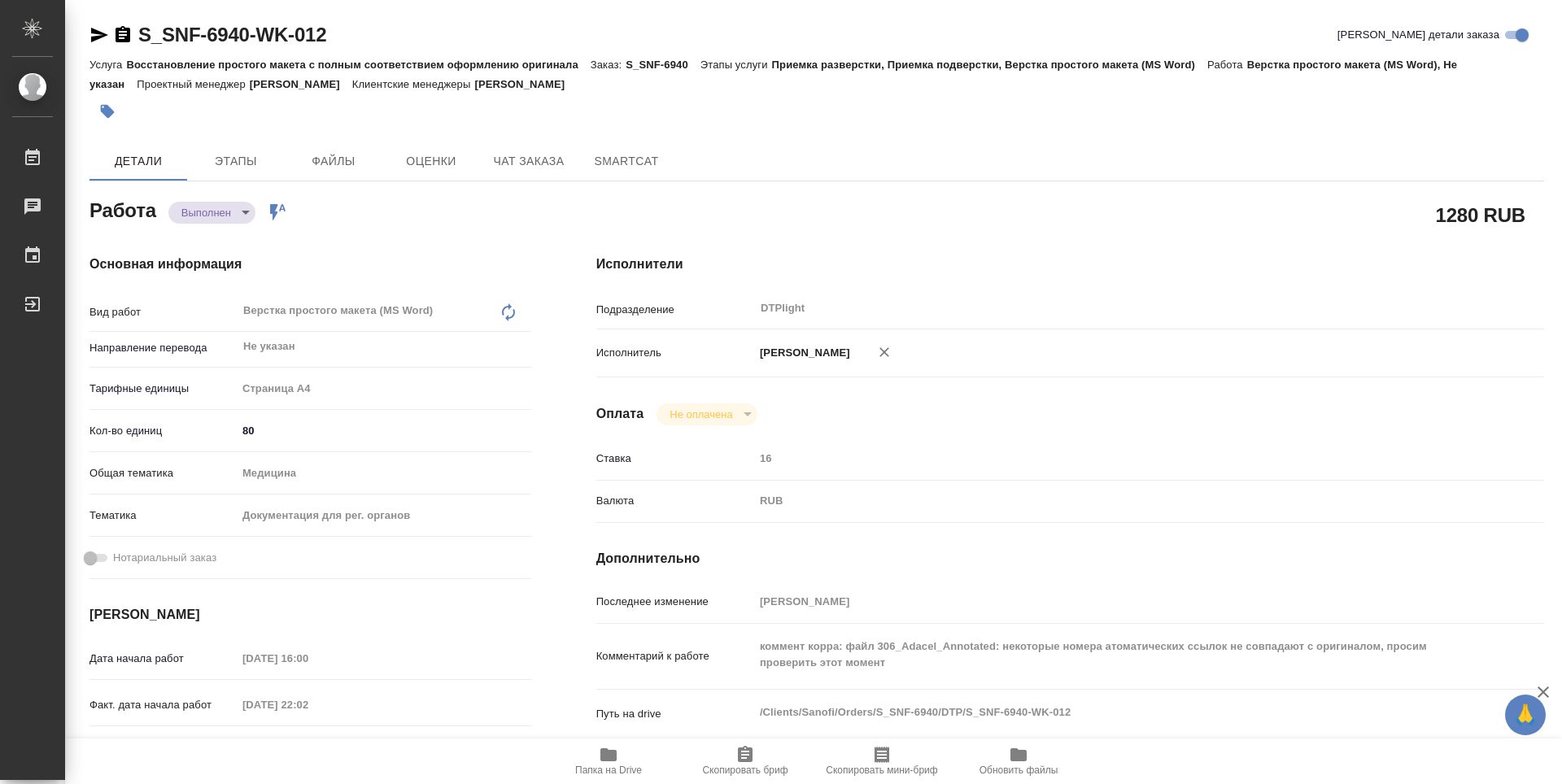
type textarea "x"
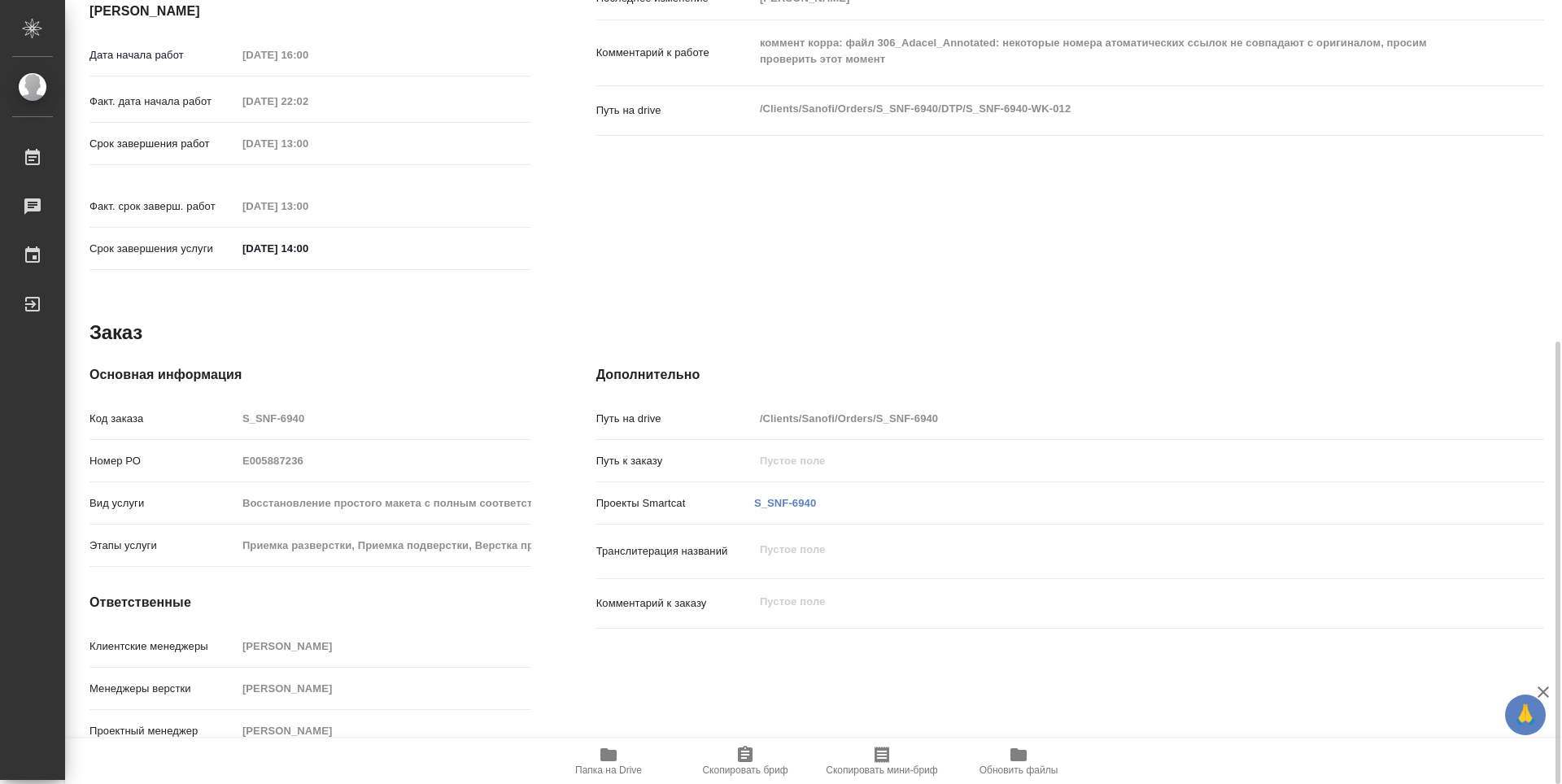
scroll to position [115, 0]
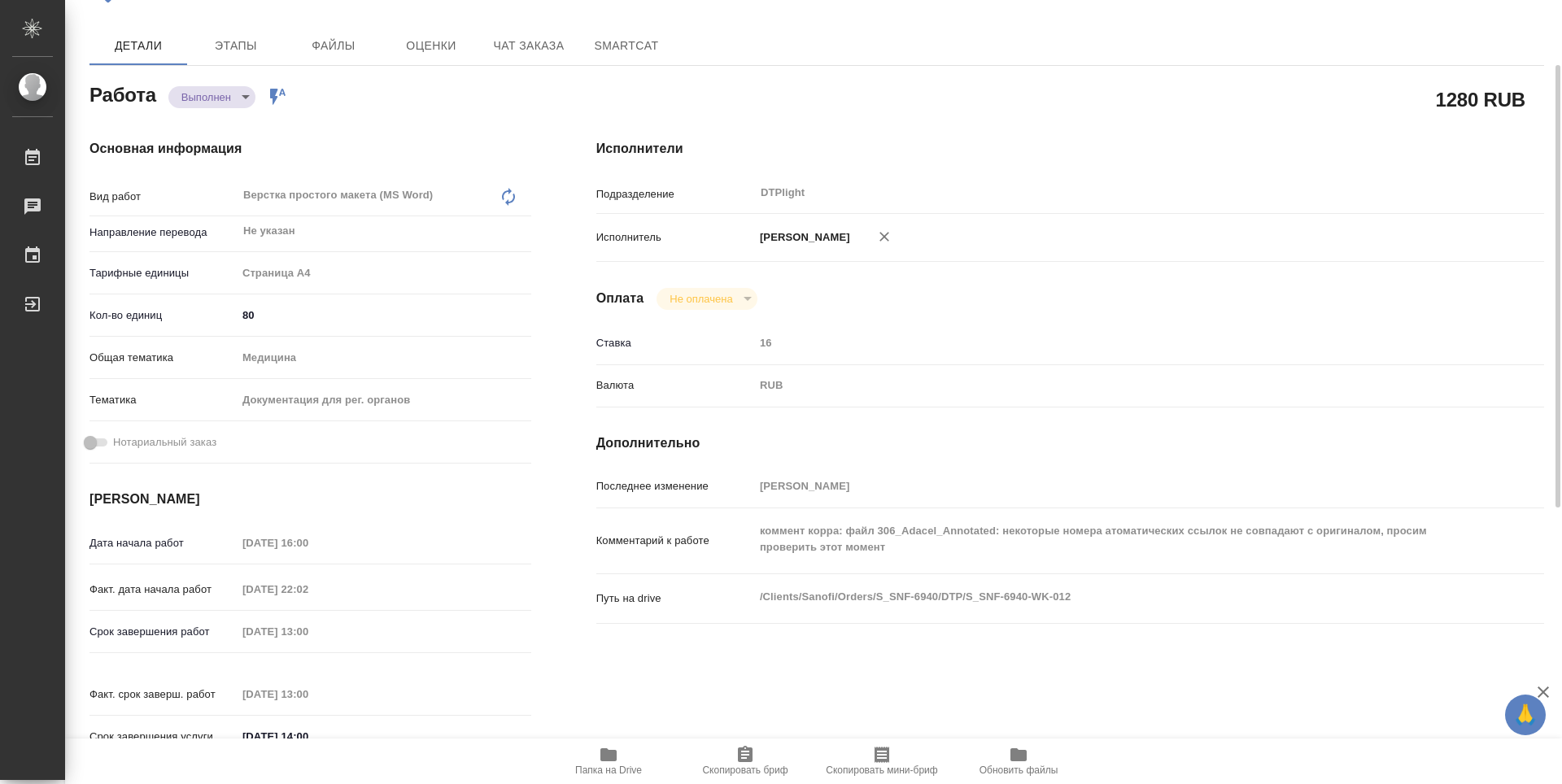
type textarea "x"
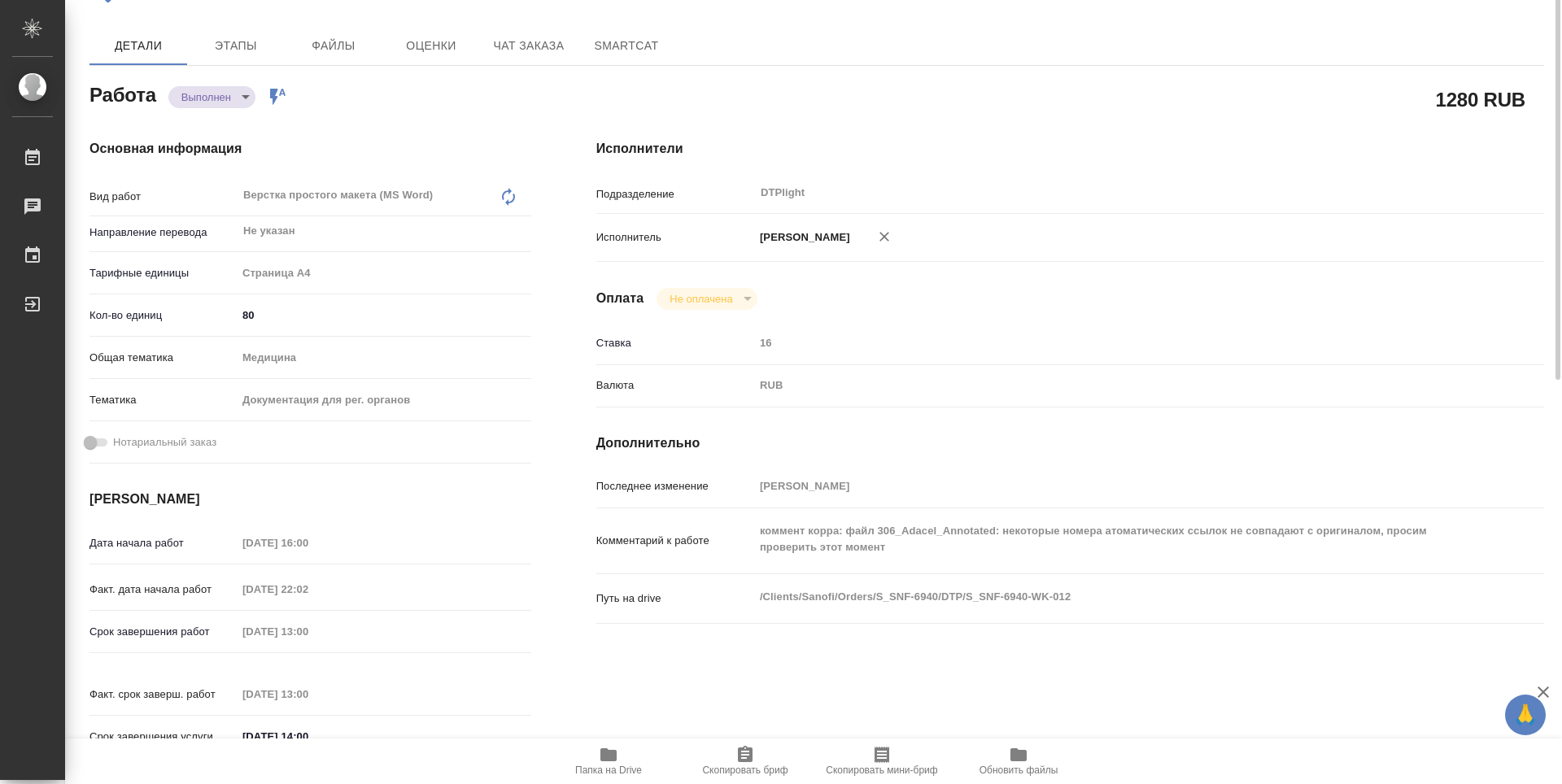
scroll to position [0, 0]
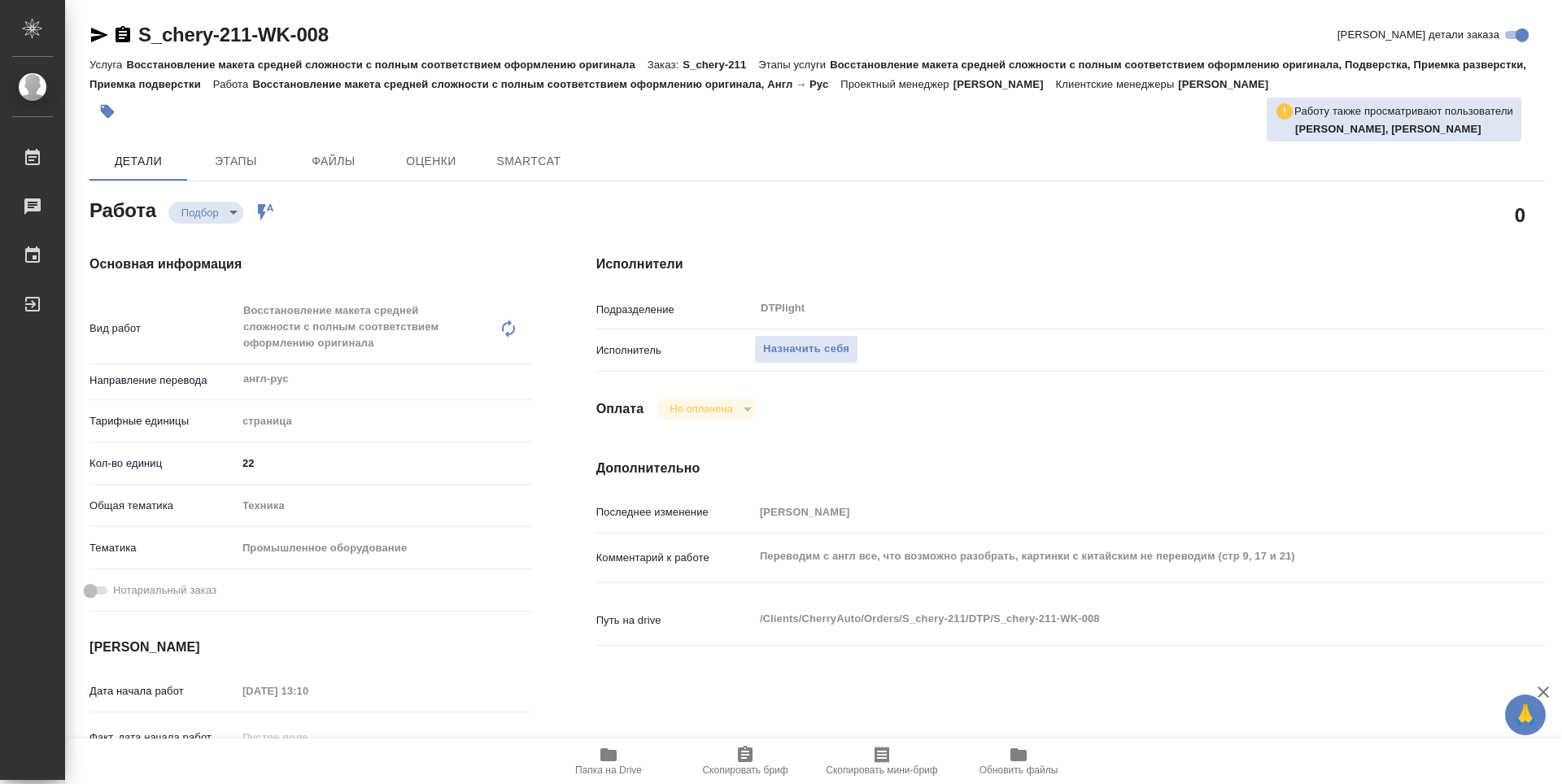
type textarea "x"
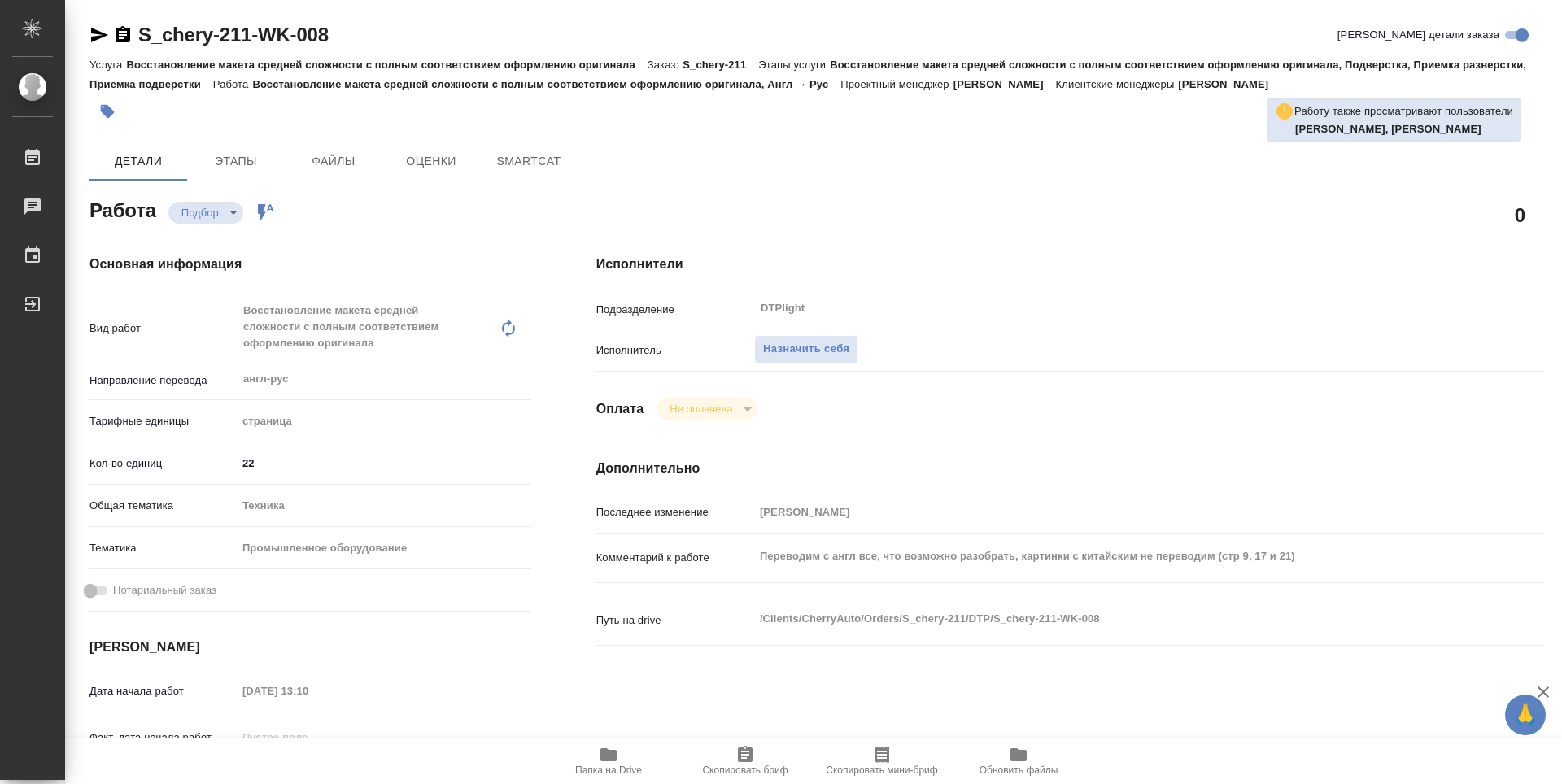
type textarea "x"
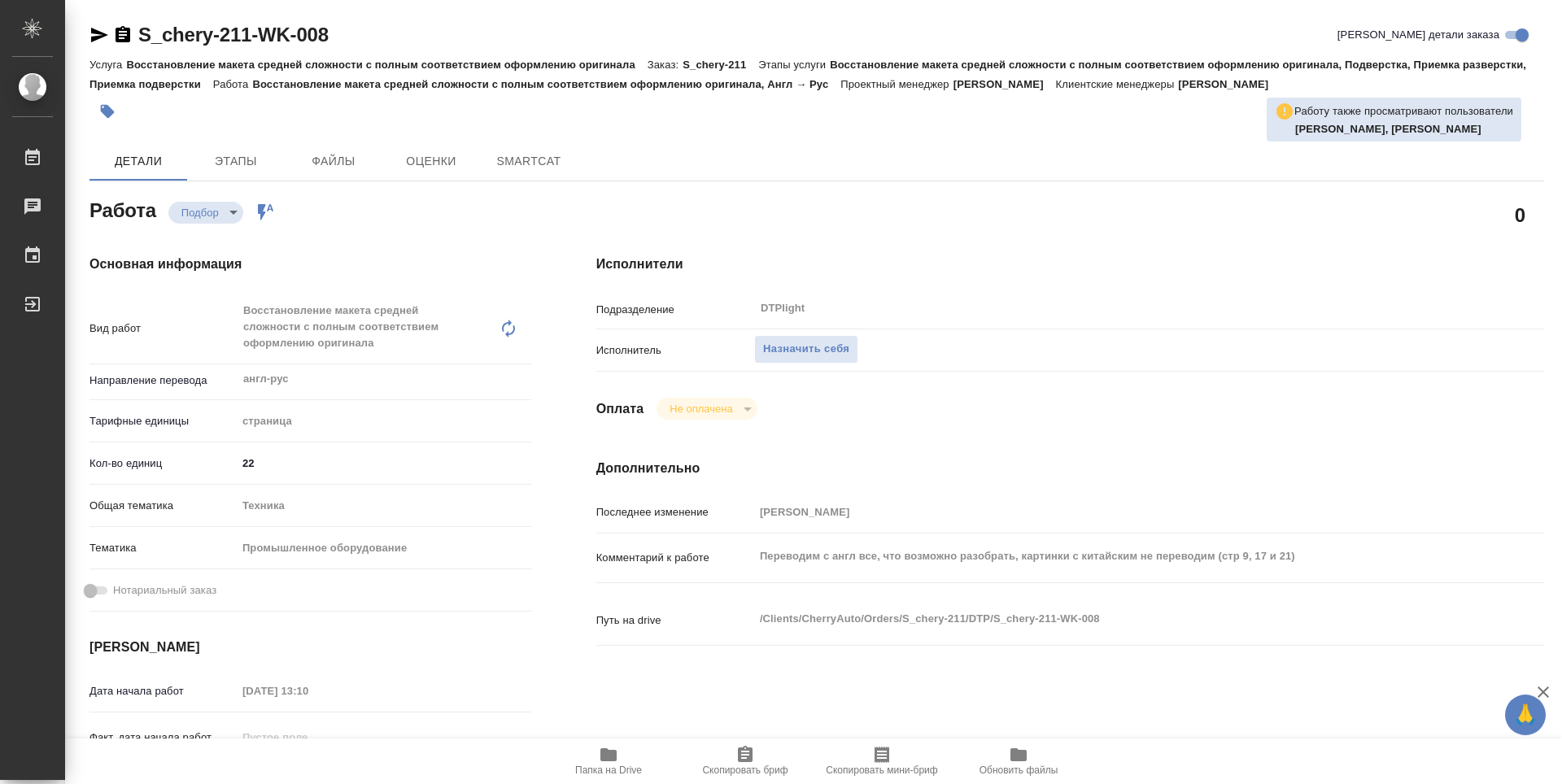
type textarea "x"
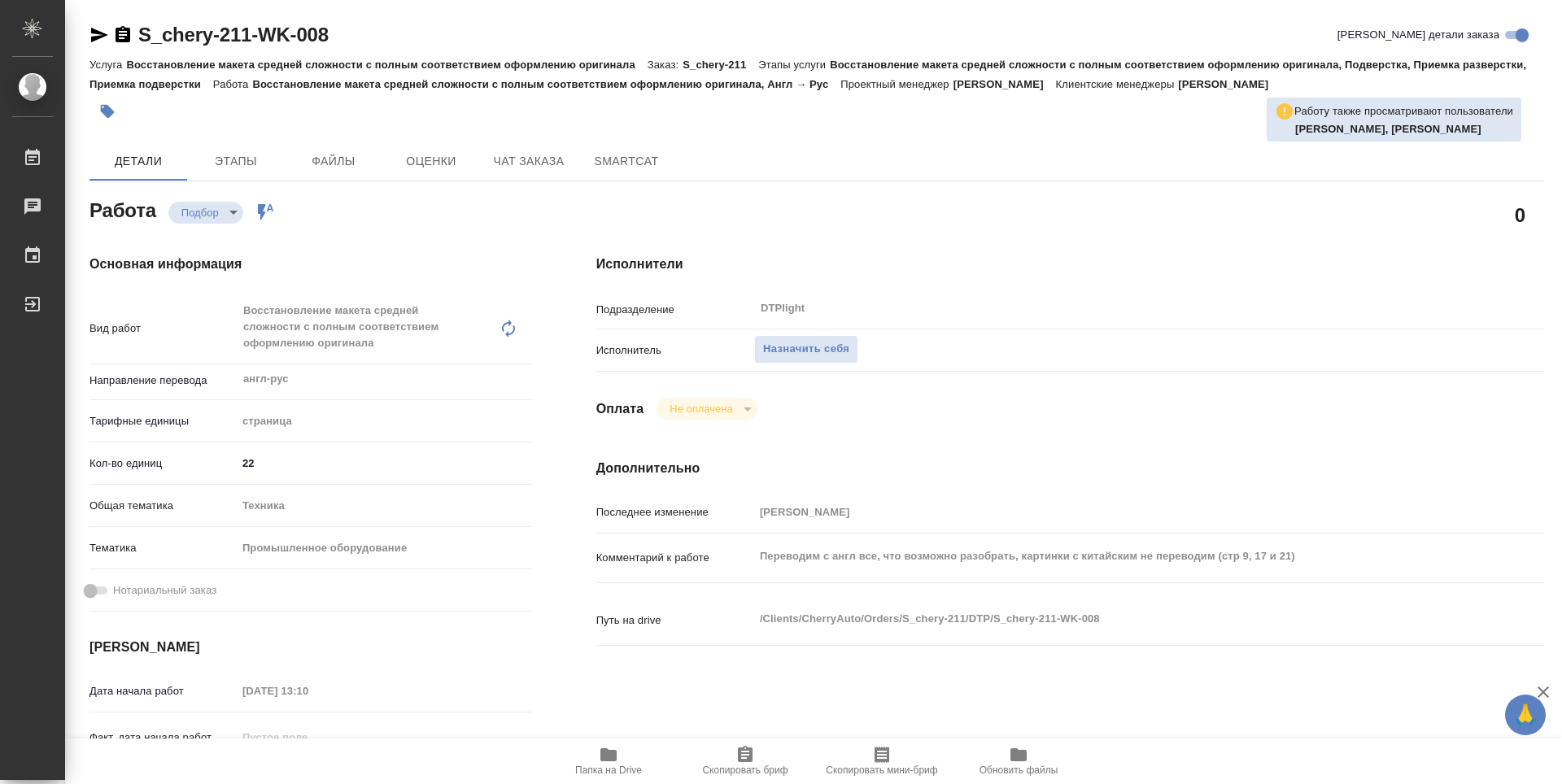
click at [619, 764] on span "Папка на Drive" at bounding box center [608, 769] width 66 height 11
type textarea "x"
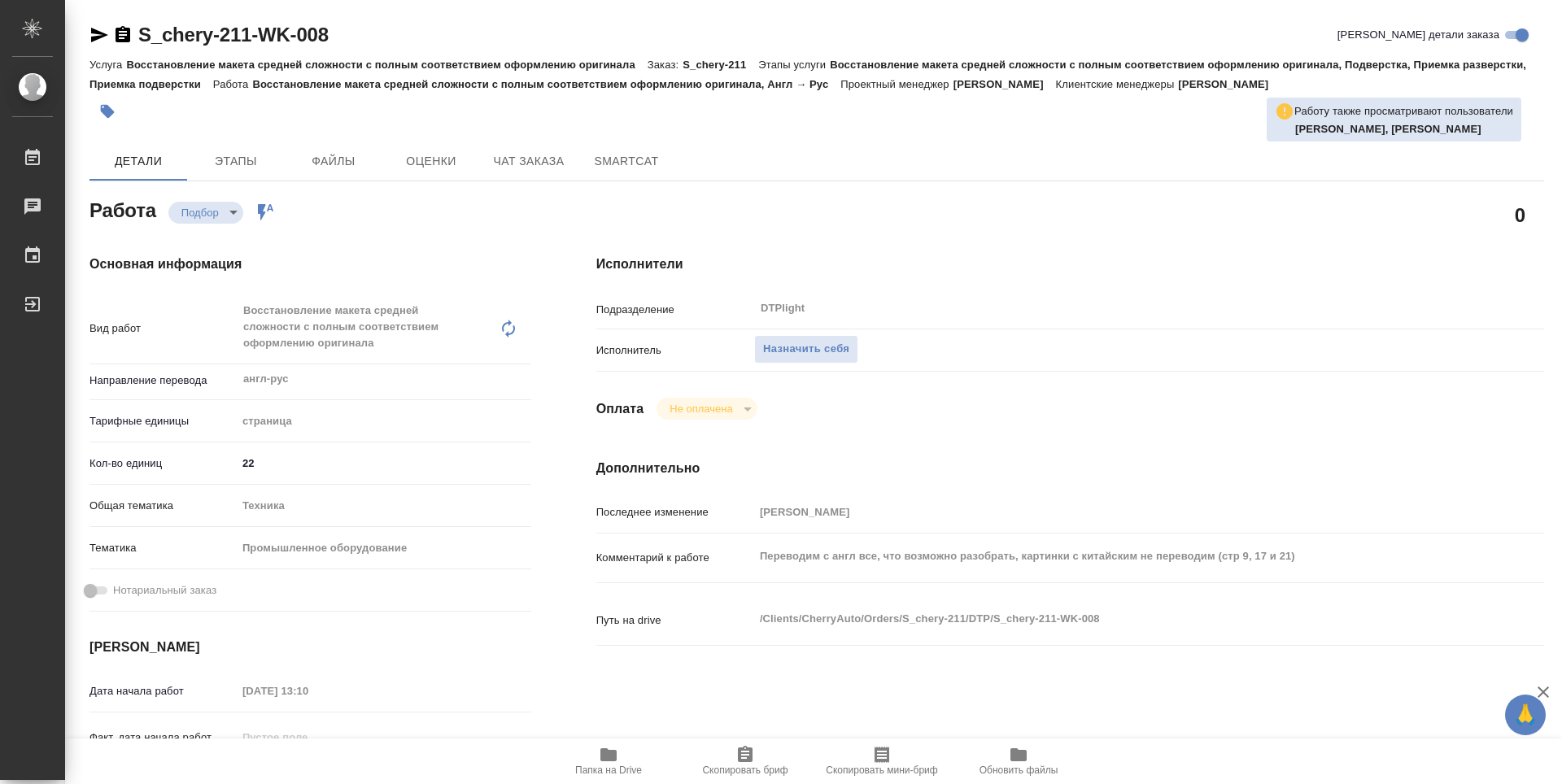
type textarea "x"
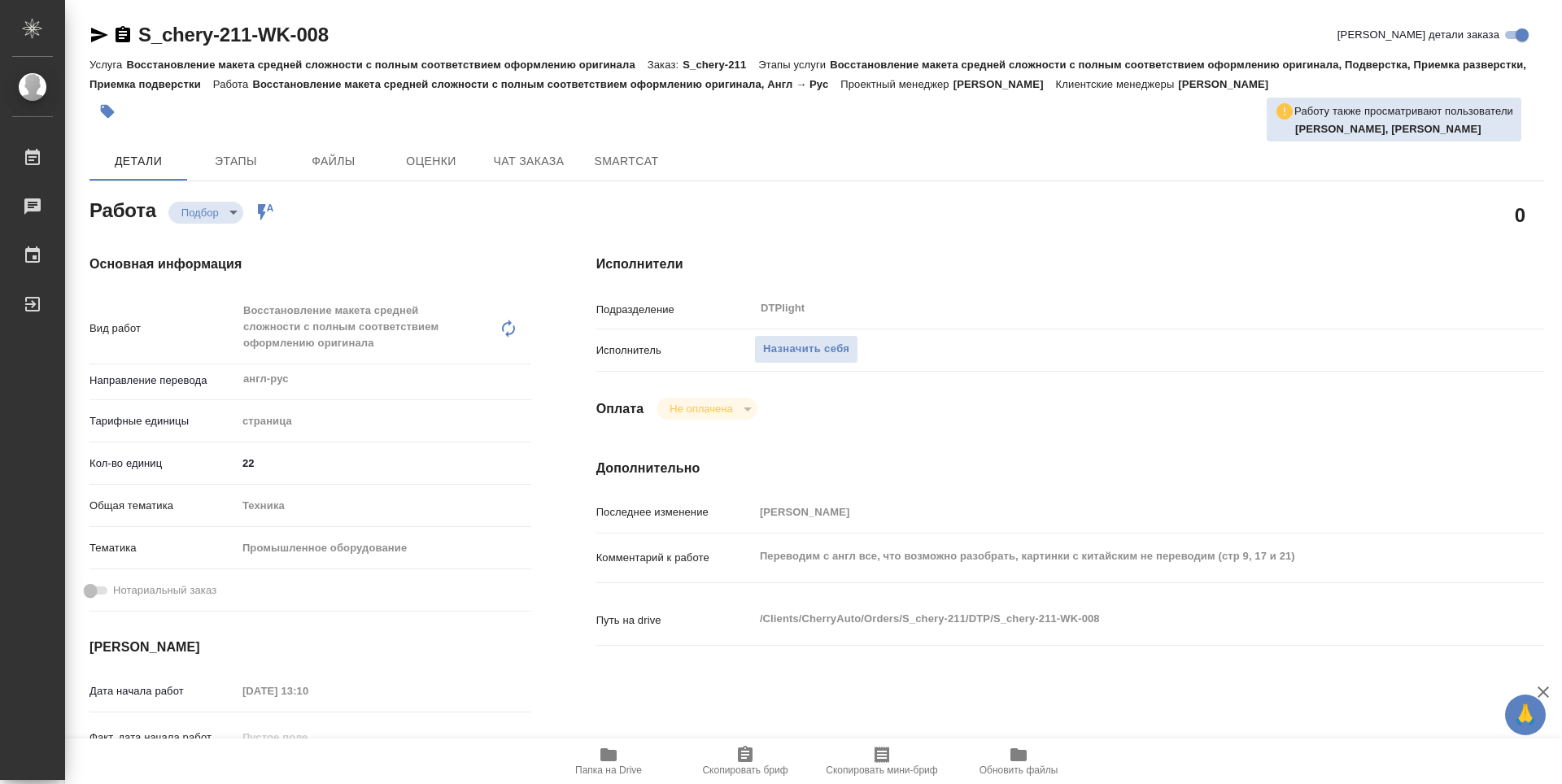
type textarea "x"
click at [805, 352] on span "Назначить себя" at bounding box center [806, 350] width 86 height 19
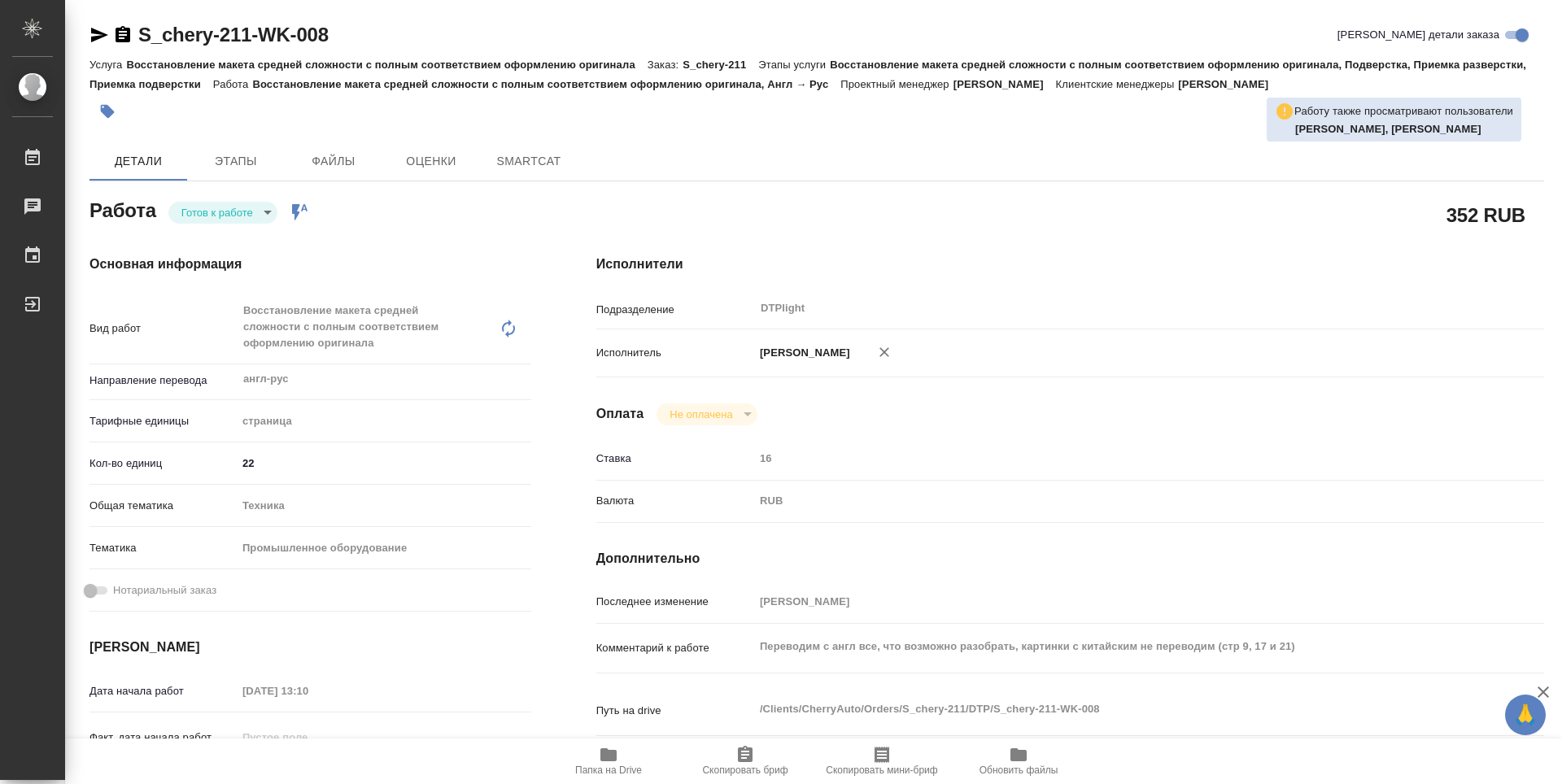
type textarea "x"
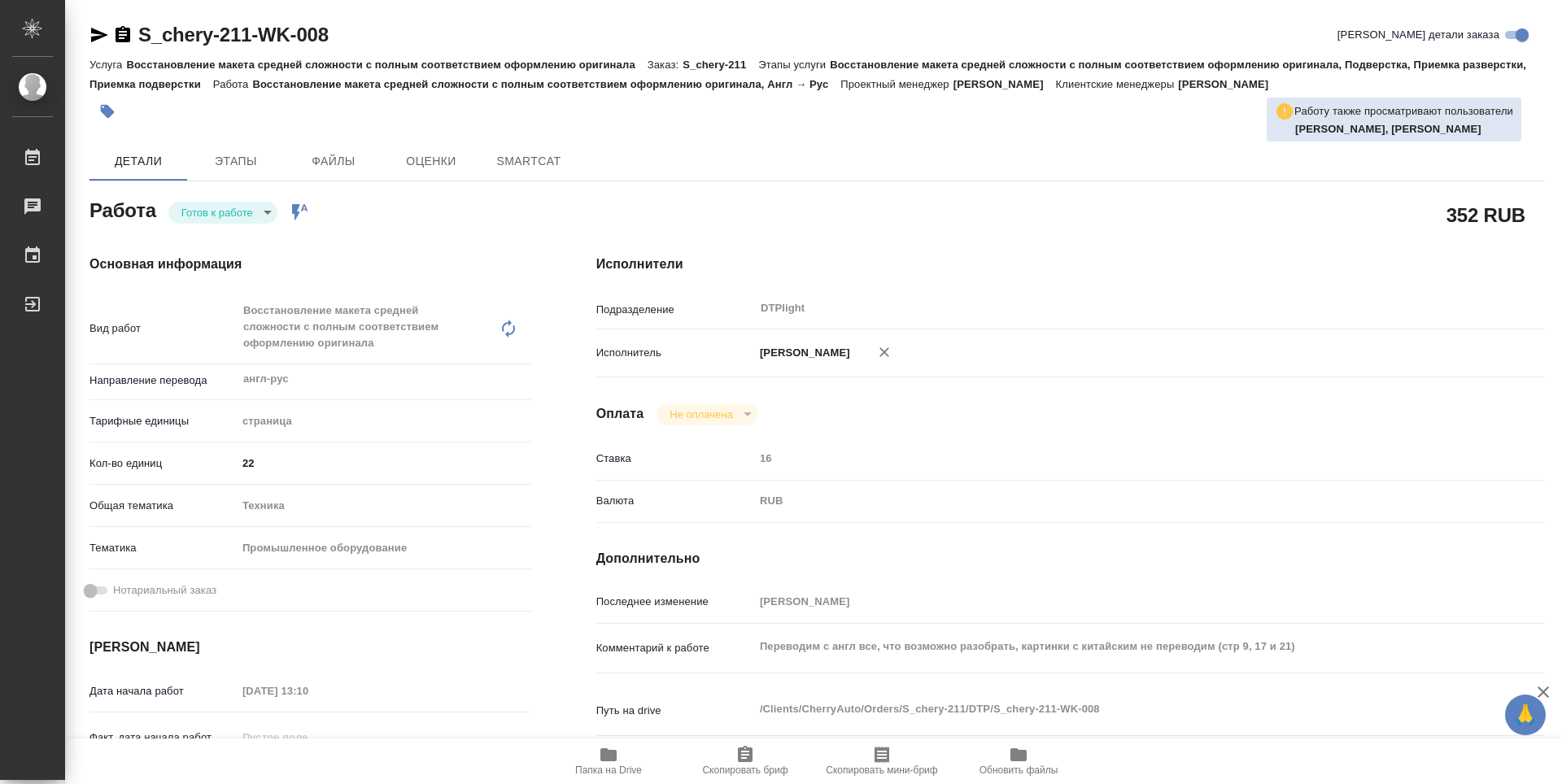
type textarea "x"
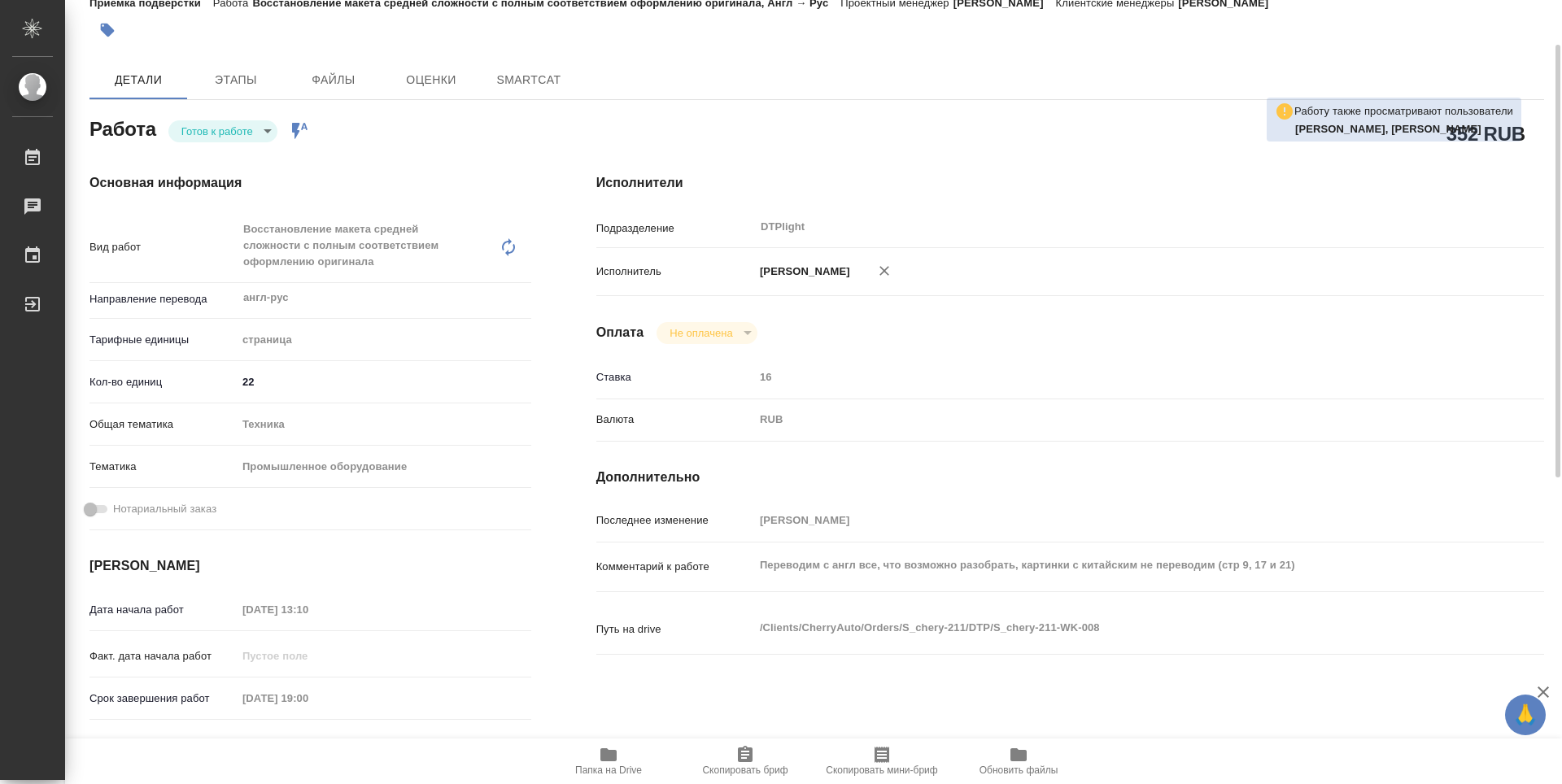
type textarea "x"
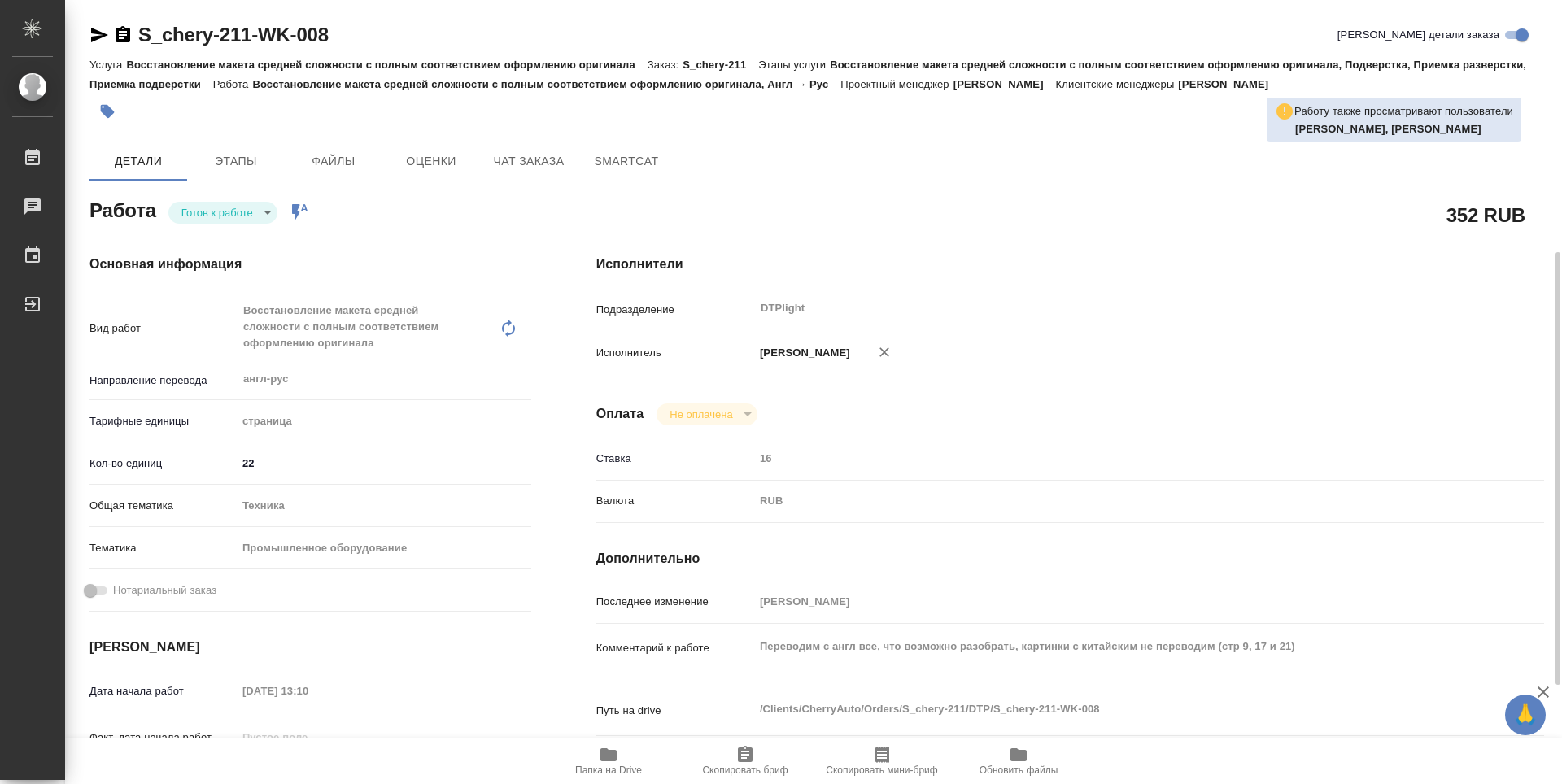
type textarea "x"
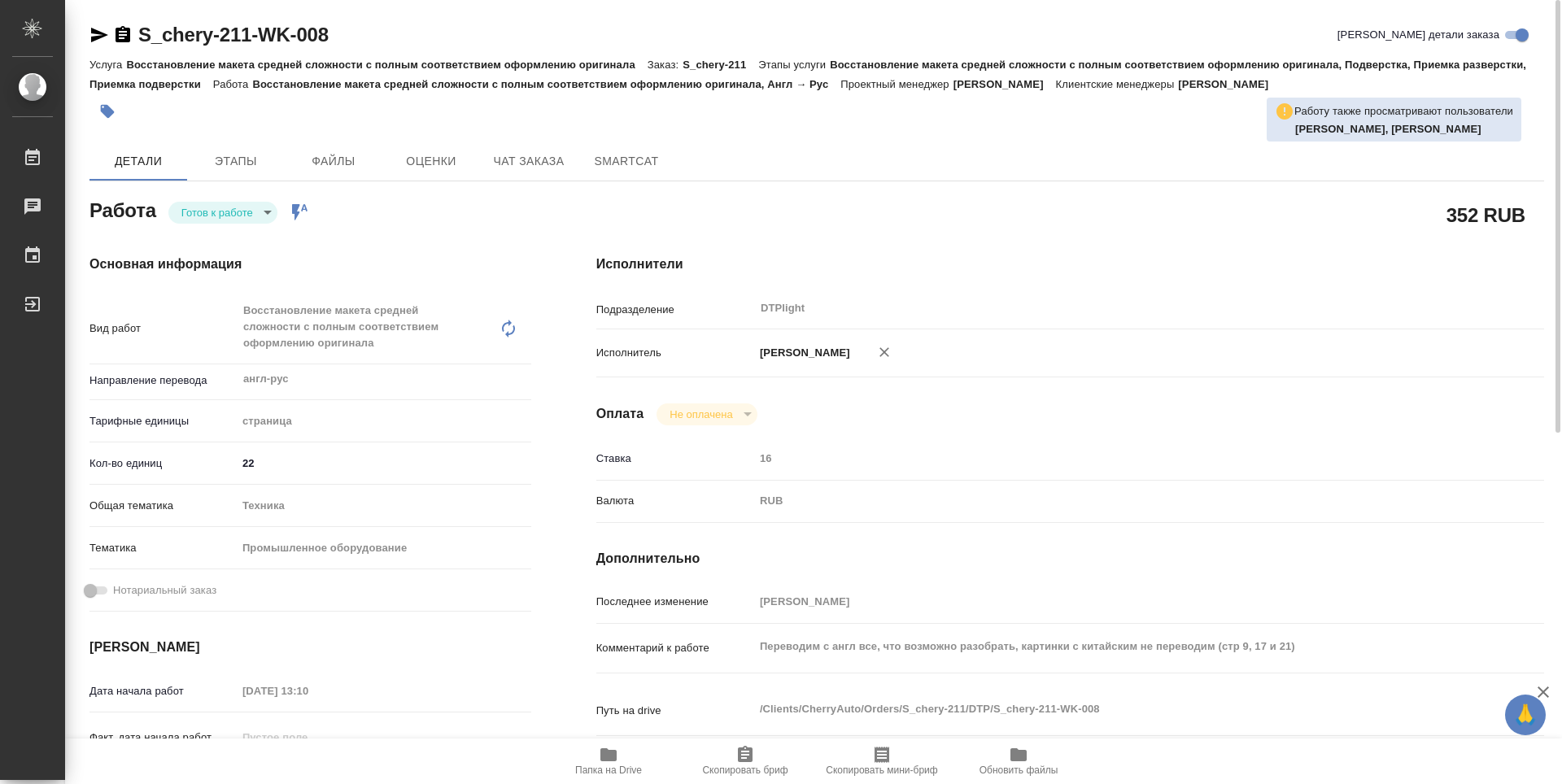
type textarea "x"
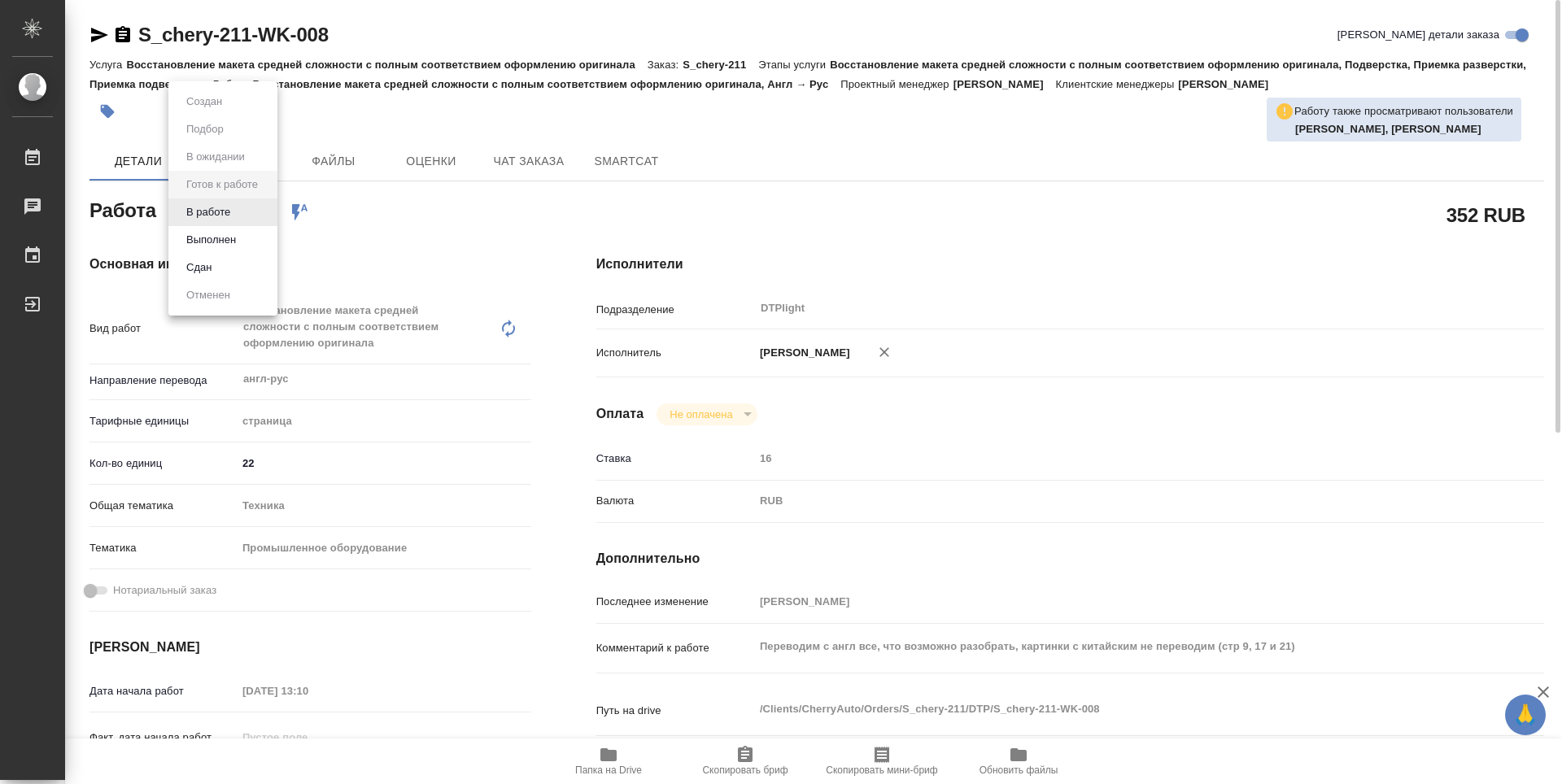
click at [248, 204] on body "🙏 .cls-1 fill:#fff; AWATERA Guselnikov Roman Работы Чаты График Выйти S_chery-2…" at bounding box center [781, 392] width 1562 height 784
click at [219, 219] on button "В работе" at bounding box center [208, 212] width 53 height 18
type textarea "x"
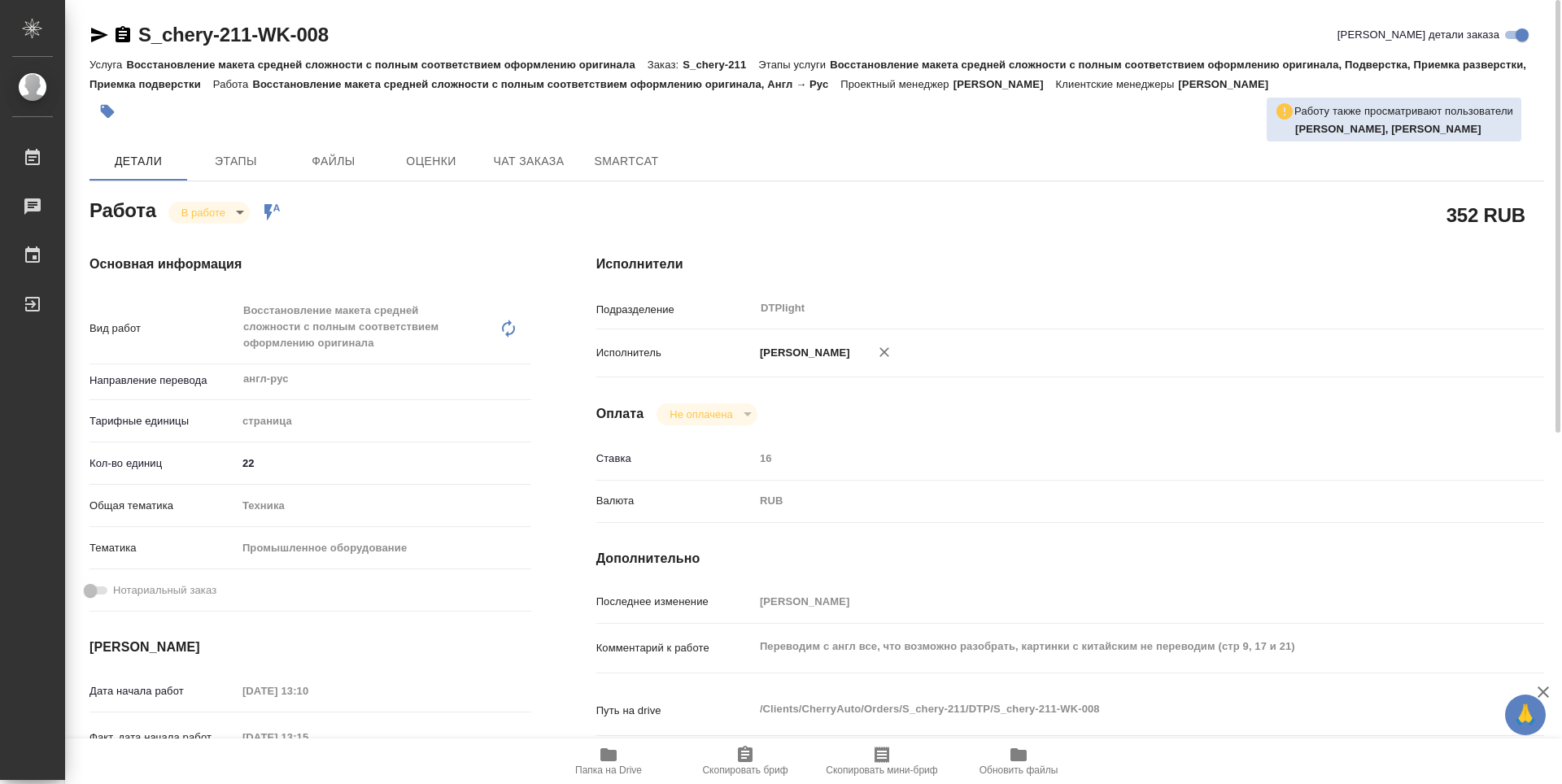
type textarea "x"
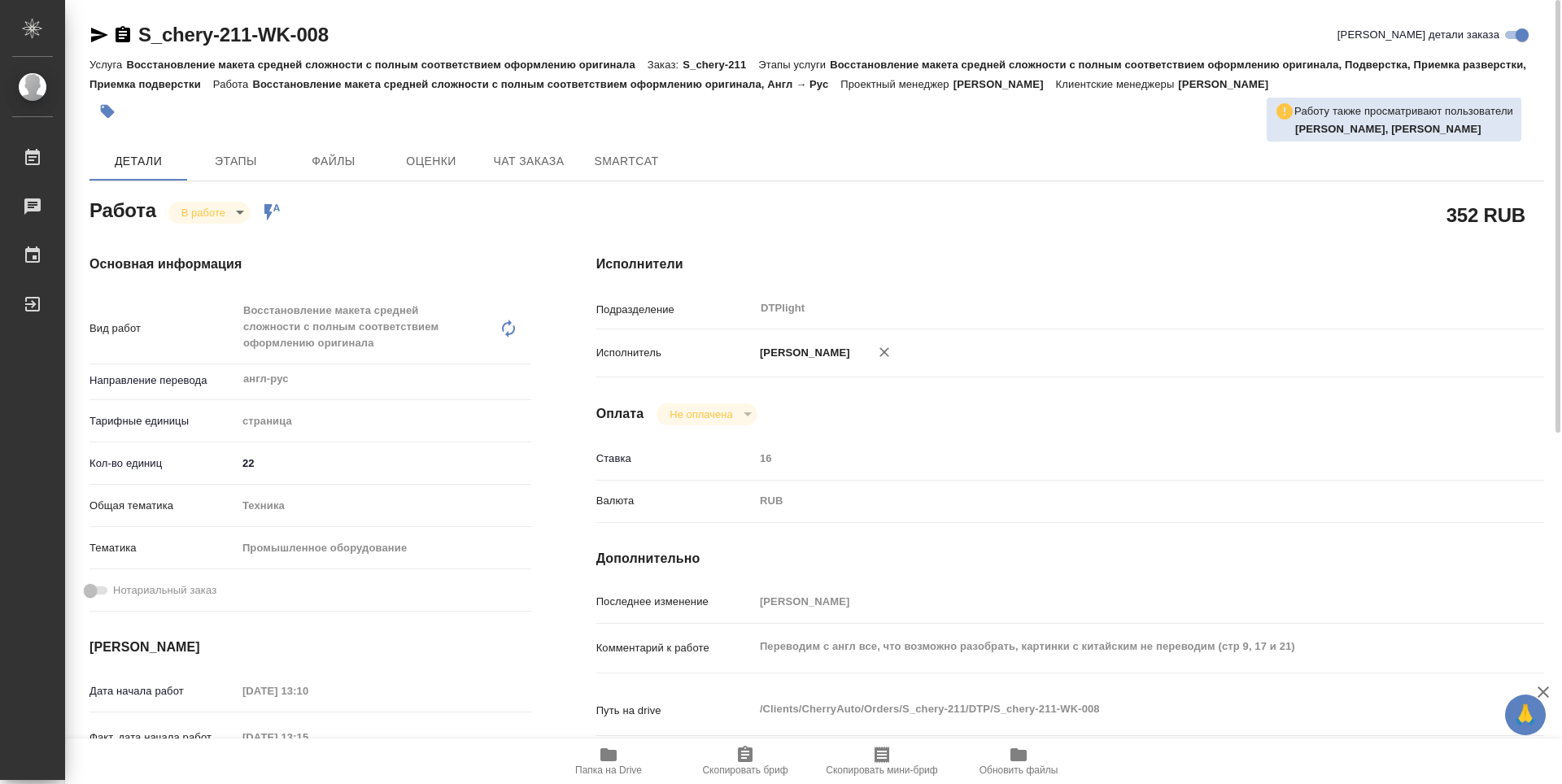
type textarea "x"
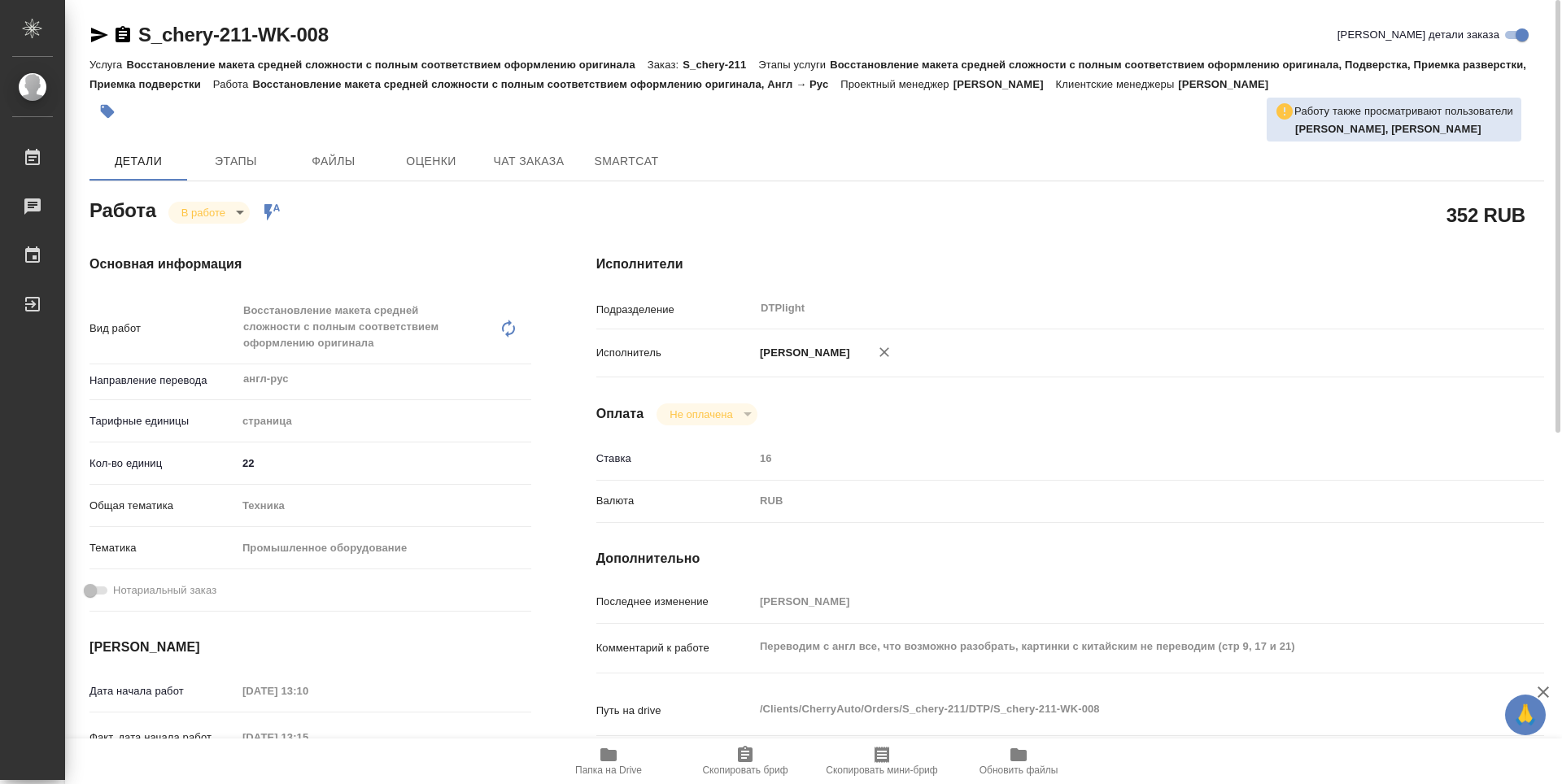
type textarea "x"
click at [120, 36] on icon "button" at bounding box center [122, 34] width 15 height 16
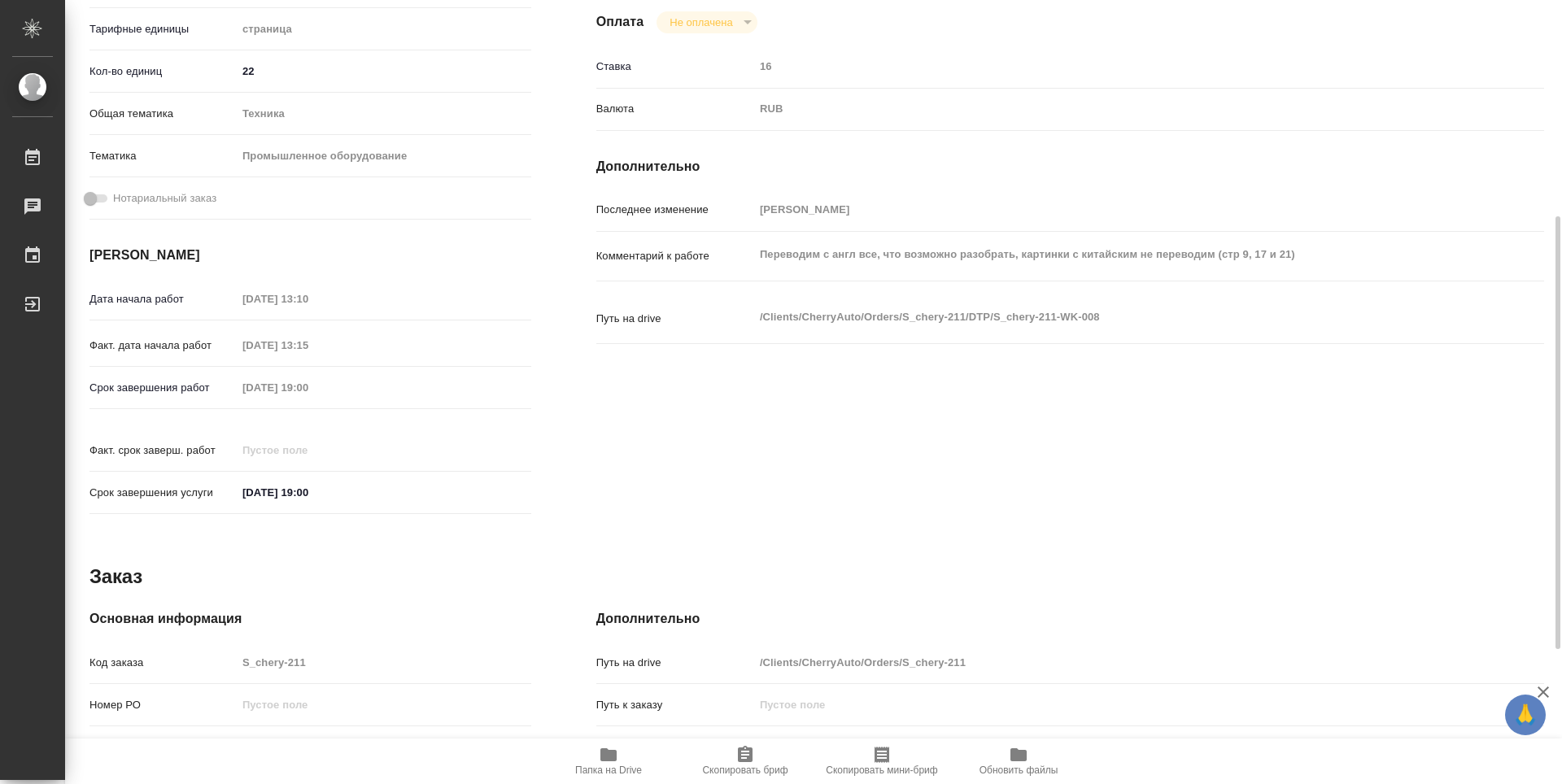
scroll to position [148, 0]
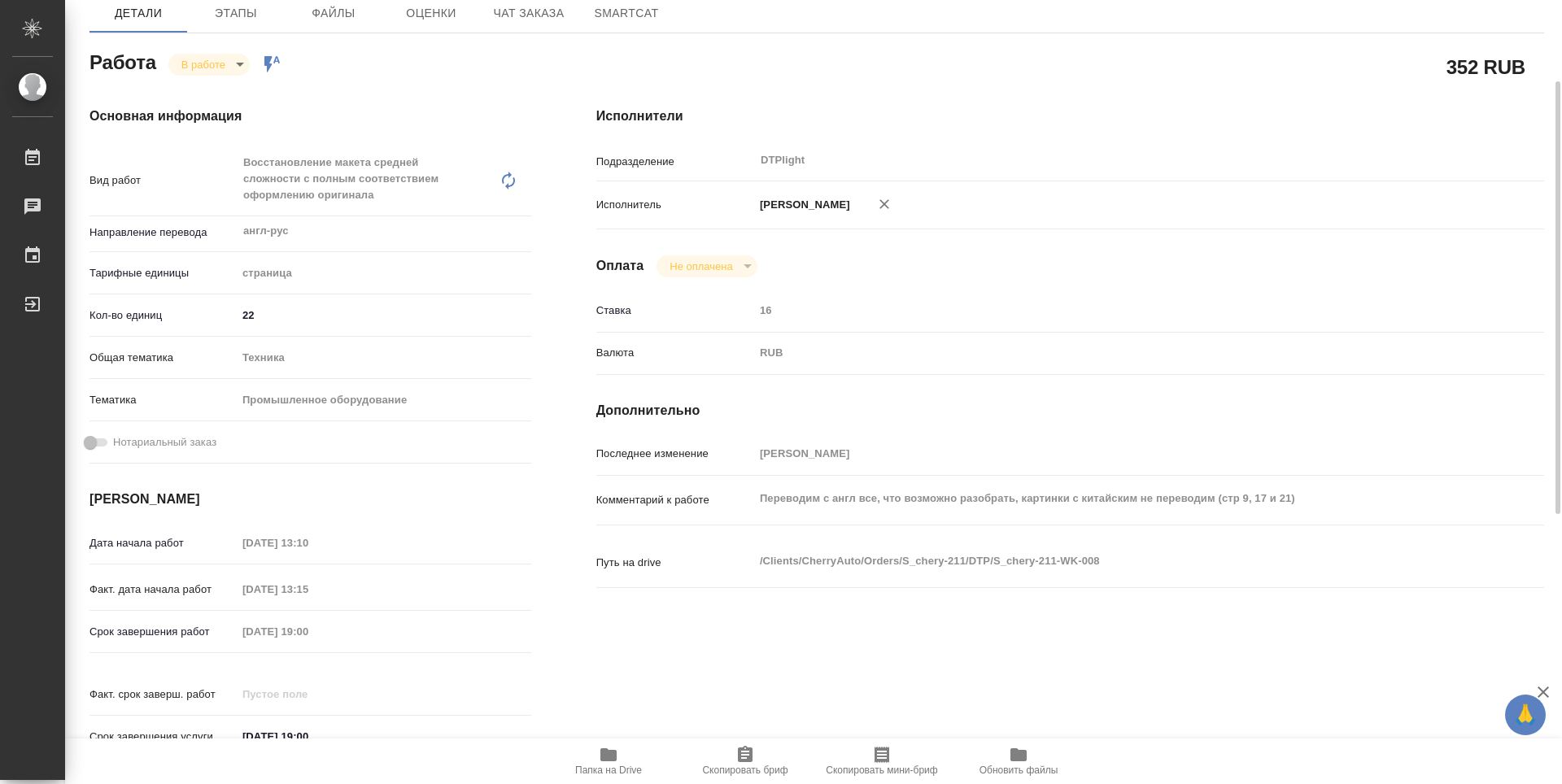
click at [610, 756] on icon "button" at bounding box center [609, 754] width 16 height 13
